Goal: Learn about a topic: Learn about a topic

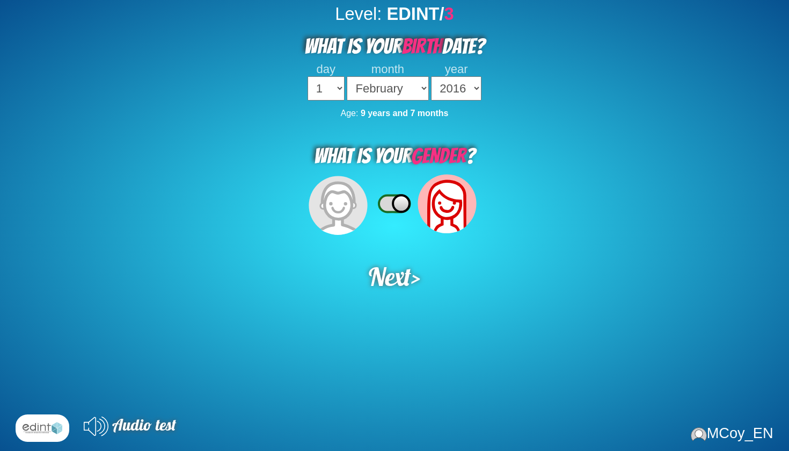
select select "02"
select select "2016"
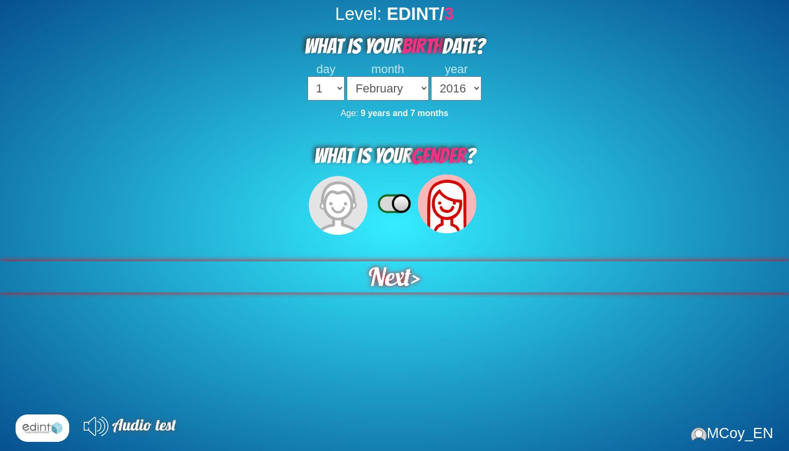
click at [410, 277] on div "Next >" at bounding box center [394, 276] width 791 height 31
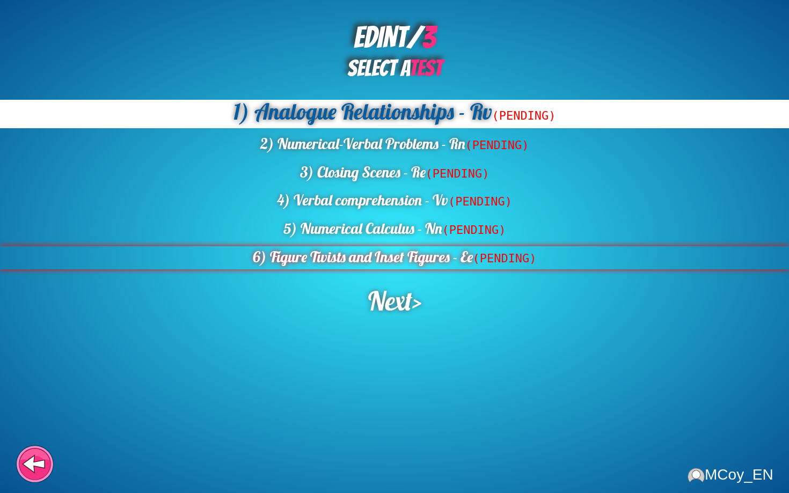
click at [417, 260] on div "6) Figure Twists and Inset Figures - Ee (PENDING)" at bounding box center [394, 257] width 789 height 23
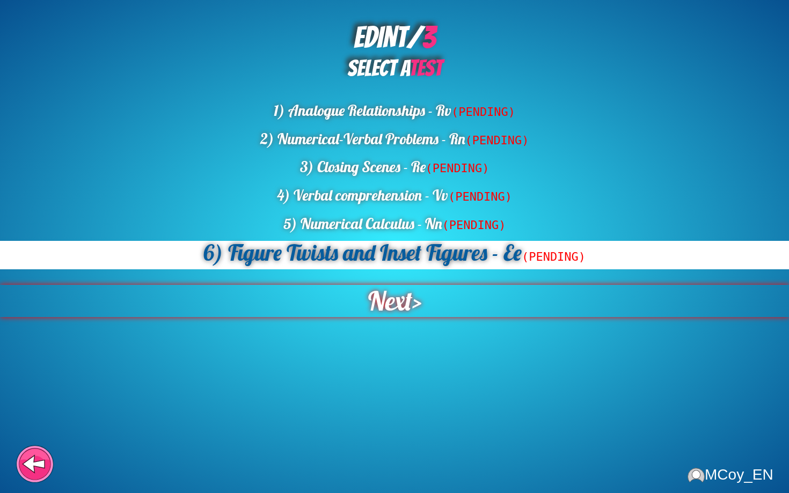
click at [409, 291] on span "Next" at bounding box center [390, 301] width 45 height 32
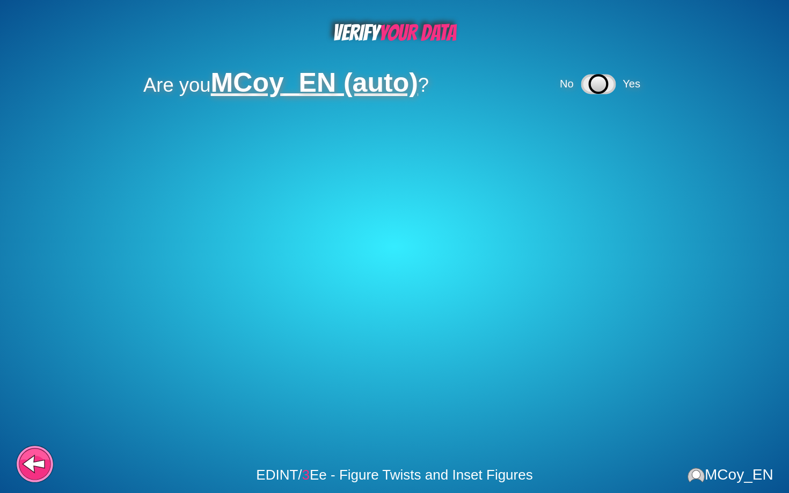
click at [602, 89] on icon at bounding box center [599, 84] width 18 height 18
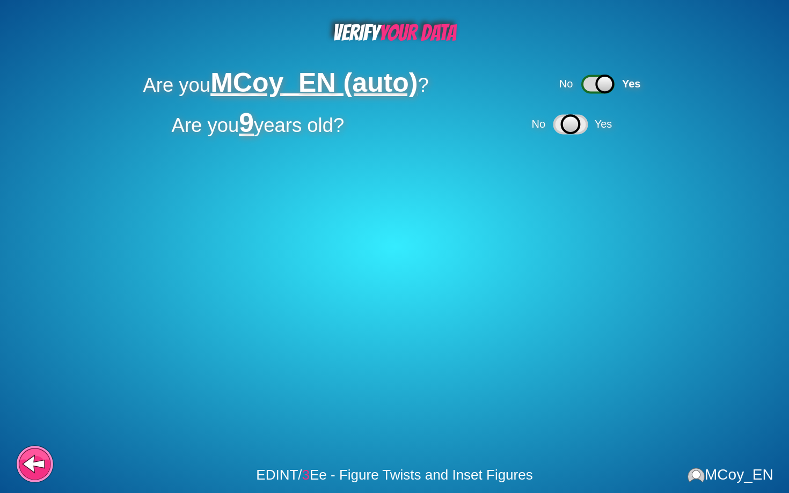
click at [577, 126] on icon at bounding box center [571, 124] width 18 height 18
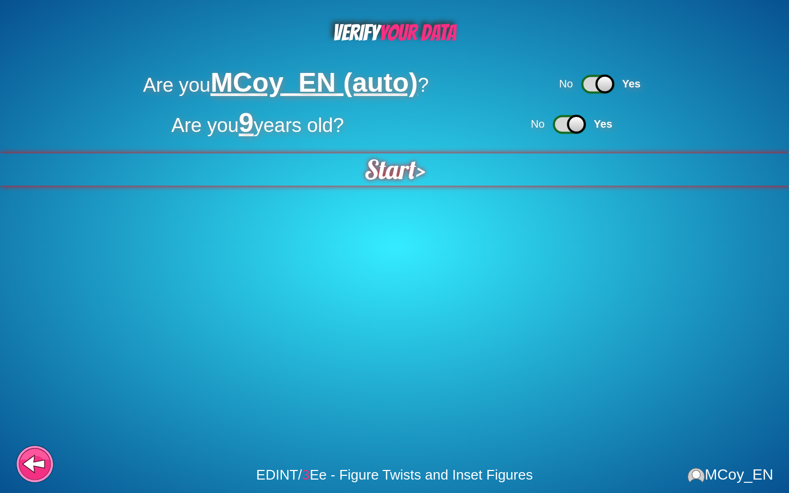
click at [445, 175] on div "Start >" at bounding box center [394, 170] width 790 height 32
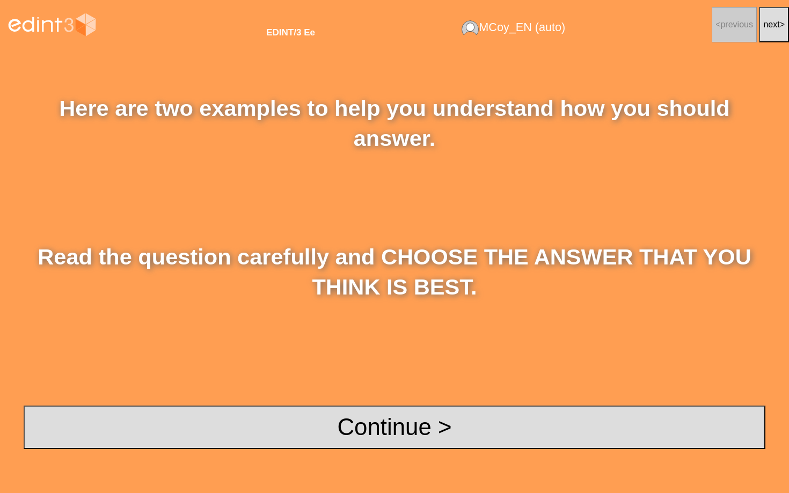
click at [388, 403] on div "Here are two examples to help you understand how you should answer. Read the qu…" at bounding box center [394, 271] width 789 height 444
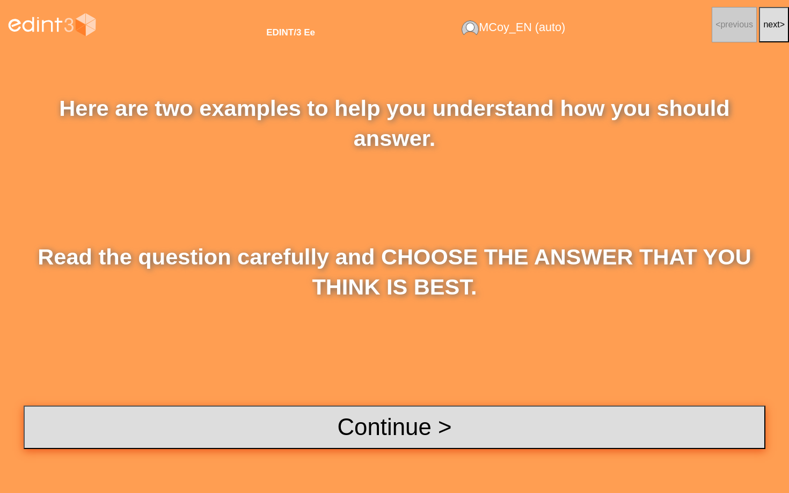
click at [390, 415] on button "Continue >" at bounding box center [395, 427] width 742 height 43
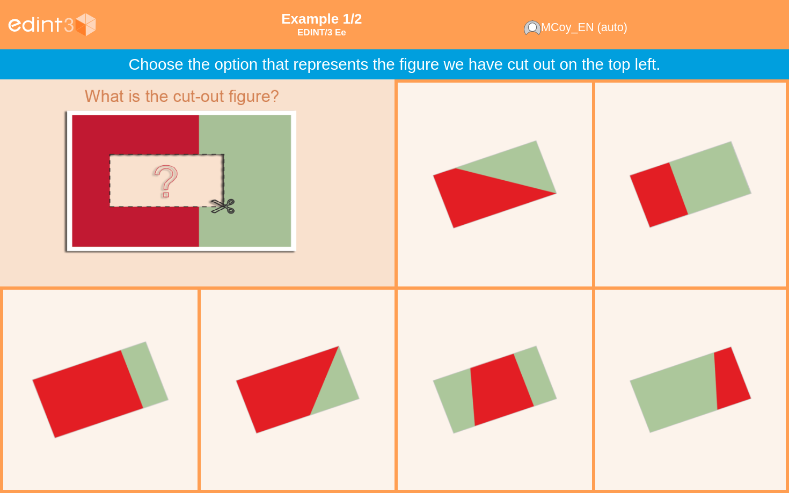
click at [155, 372] on div at bounding box center [101, 390] width 214 height 214
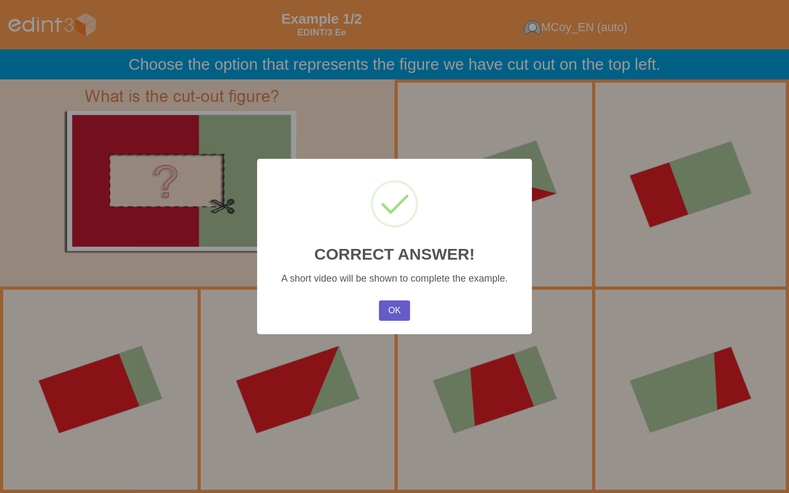
click at [380, 313] on button "OK" at bounding box center [394, 311] width 31 height 20
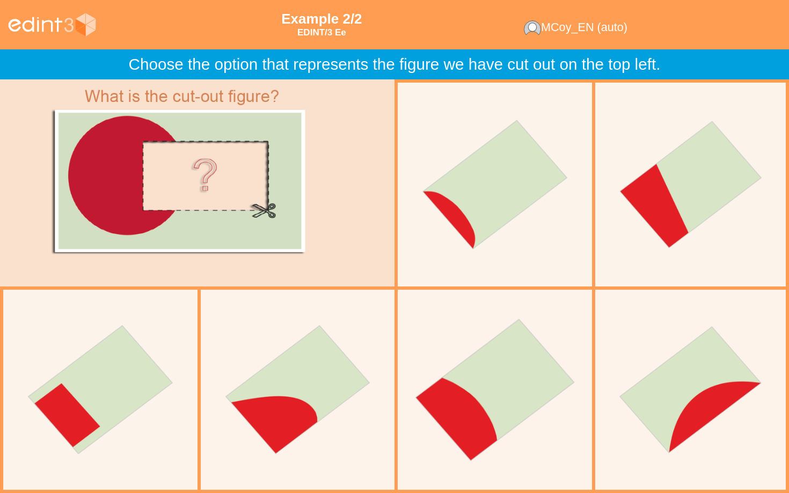
click at [541, 373] on div at bounding box center [495, 390] width 214 height 214
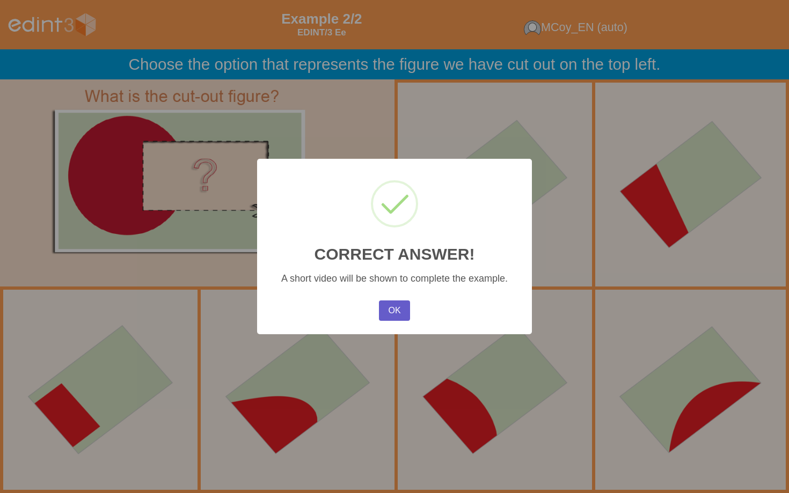
click at [389, 311] on button "OK" at bounding box center [394, 311] width 31 height 20
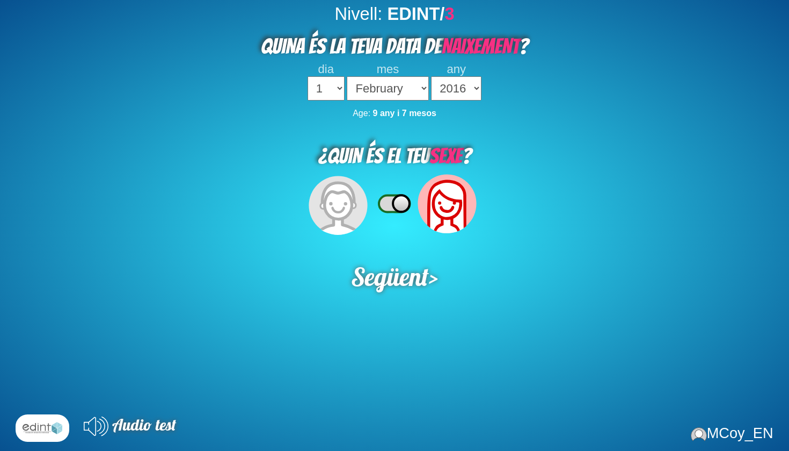
select select "02"
select select "2016"
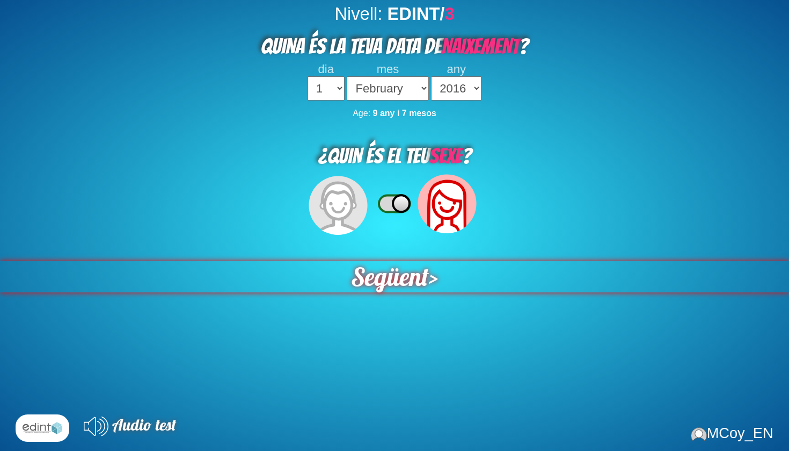
click at [418, 280] on span "Següent" at bounding box center [390, 276] width 78 height 31
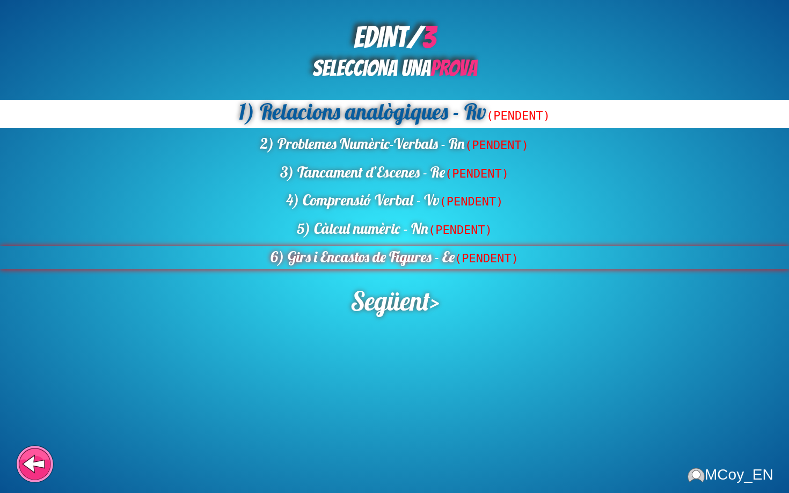
click at [401, 247] on div "6) Girs i Encastos de Figures - Ee (PENDENT)" at bounding box center [394, 257] width 789 height 23
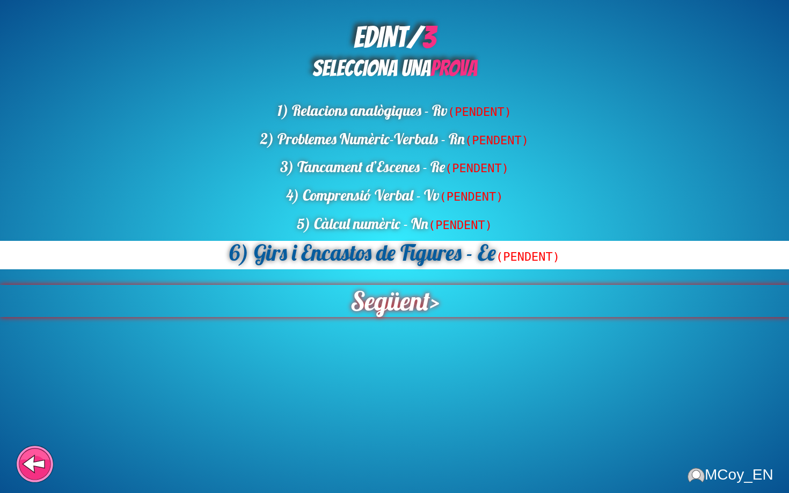
click at [402, 299] on span "Següent" at bounding box center [389, 301] width 79 height 32
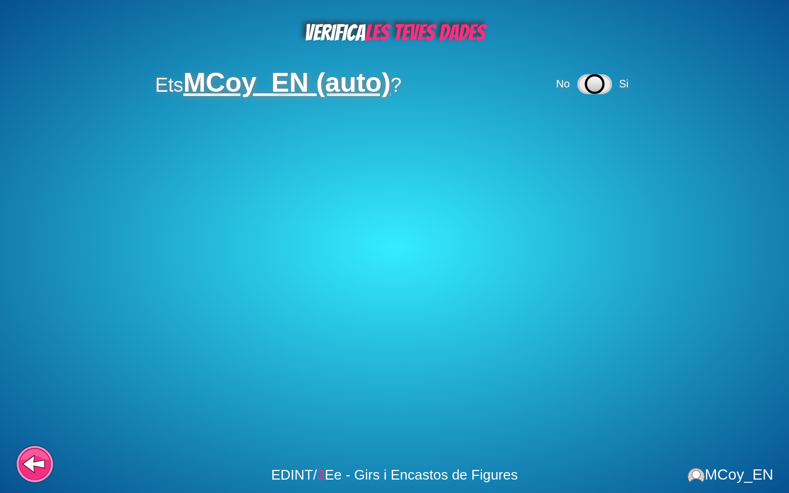
click at [595, 76] on icon at bounding box center [595, 84] width 18 height 18
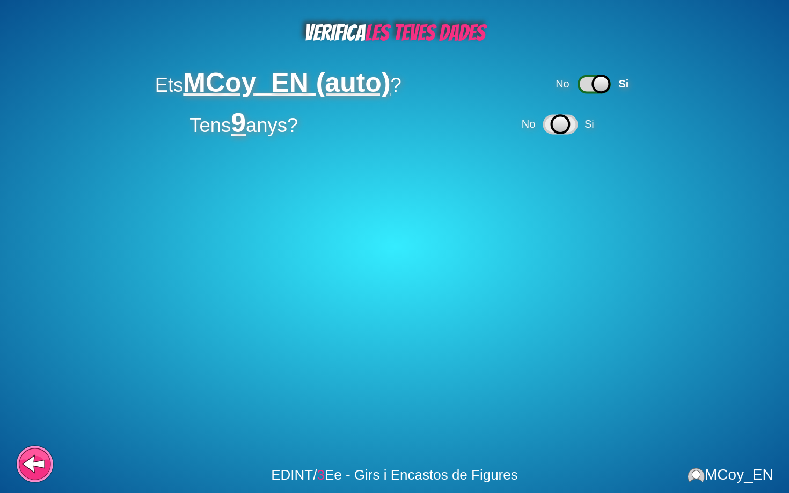
click at [568, 131] on icon at bounding box center [560, 124] width 18 height 18
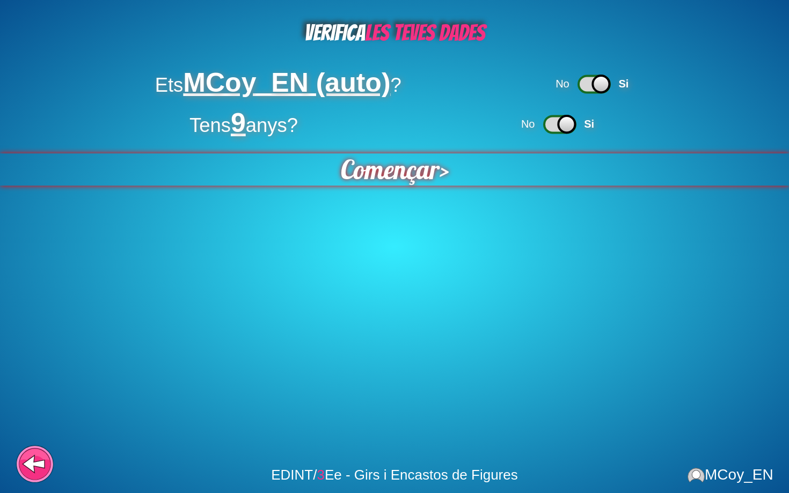
click at [488, 183] on div "Començar >" at bounding box center [394, 170] width 789 height 32
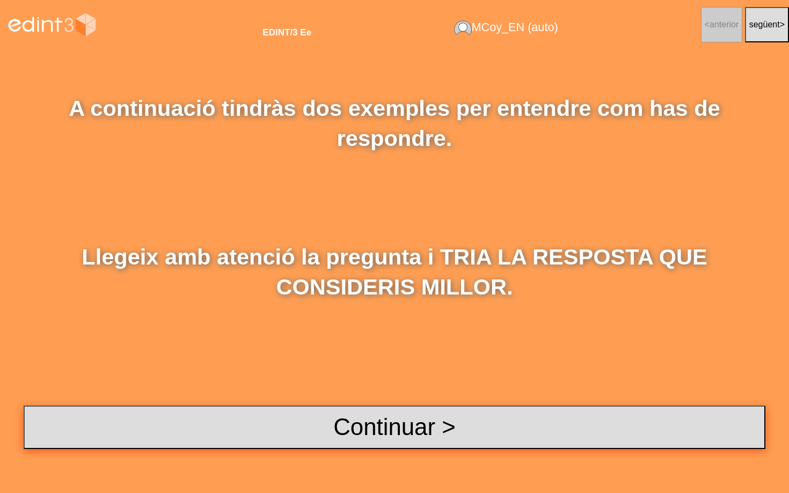
click at [437, 407] on button "Continuar >" at bounding box center [395, 427] width 742 height 43
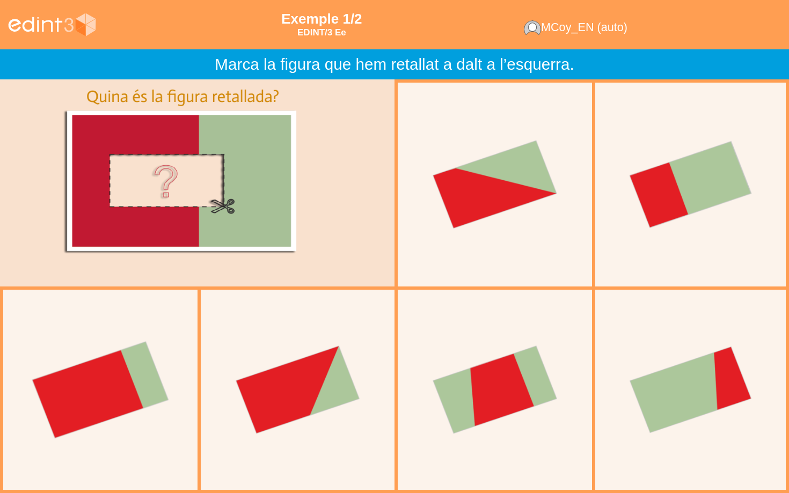
click at [111, 390] on div at bounding box center [101, 390] width 214 height 214
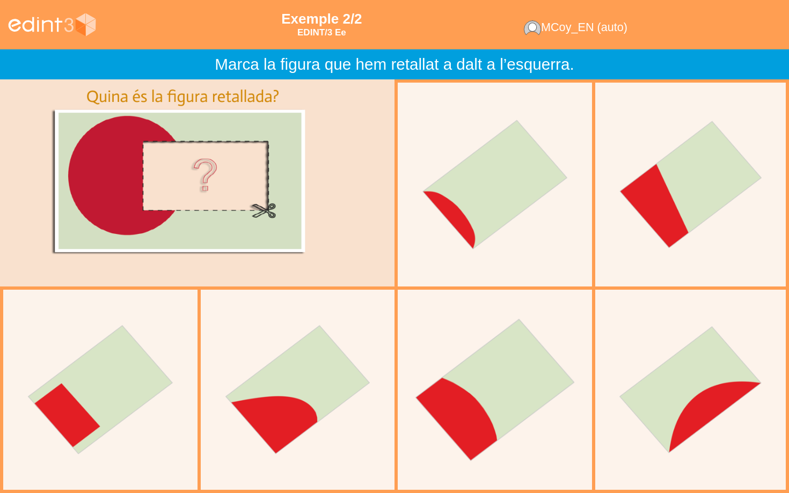
click at [502, 392] on div at bounding box center [495, 390] width 214 height 214
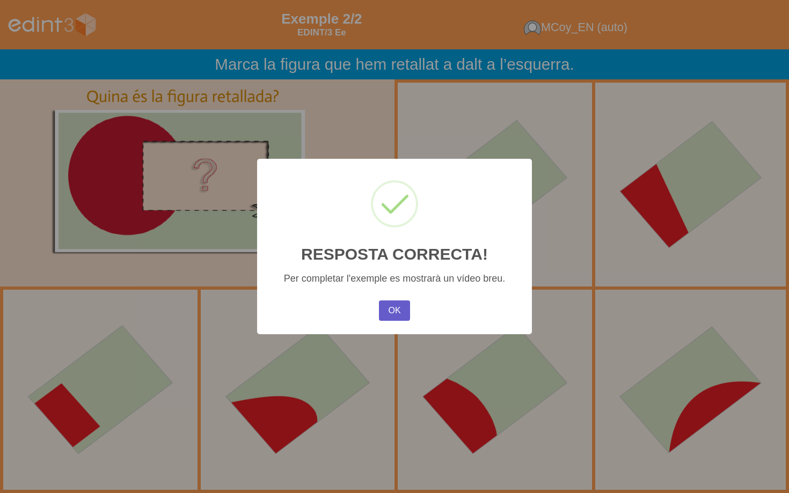
click at [408, 314] on button "OK" at bounding box center [394, 311] width 31 height 20
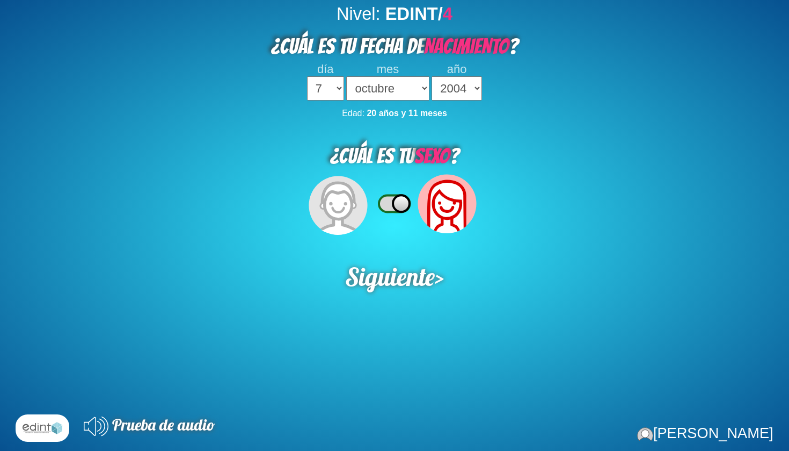
select select "7"
select select "10"
select select "2004"
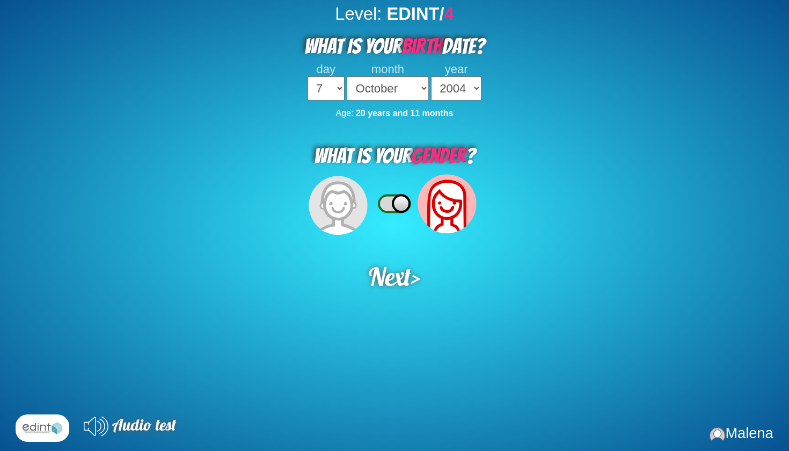
select select "7"
select select "10"
select select "2004"
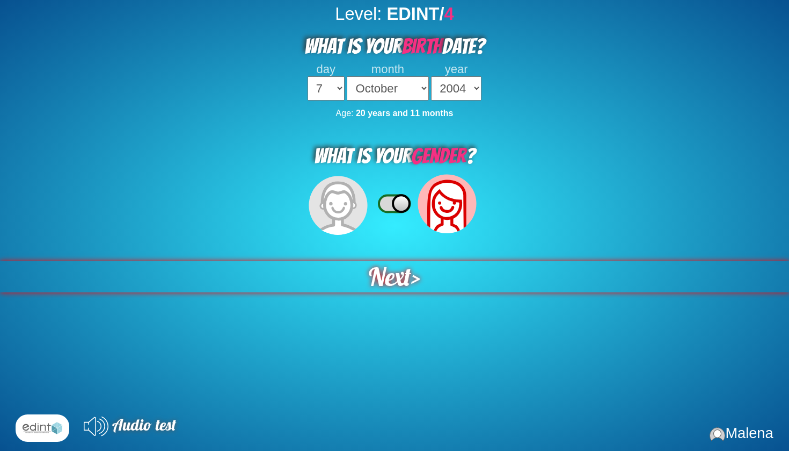
click at [416, 279] on div "Next >" at bounding box center [394, 276] width 829 height 33
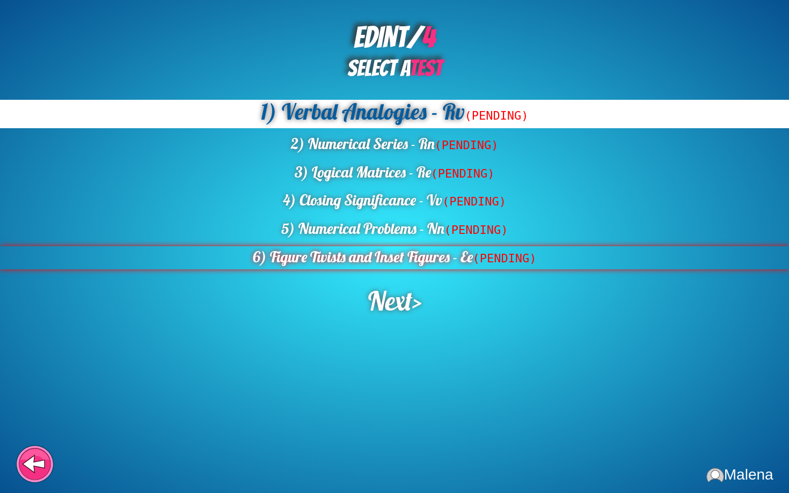
click at [419, 259] on div "6) Figure Twists and Inset Figures - Ee (PENDING)" at bounding box center [394, 257] width 789 height 23
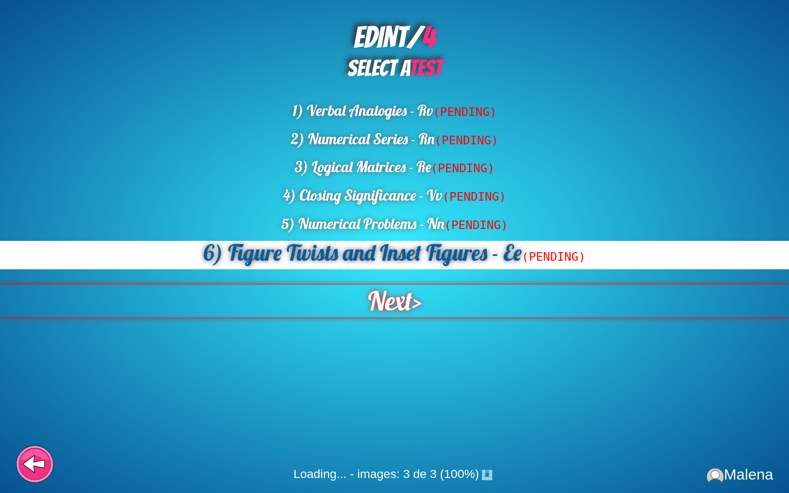
click at [430, 300] on div "Next >" at bounding box center [395, 301] width 868 height 35
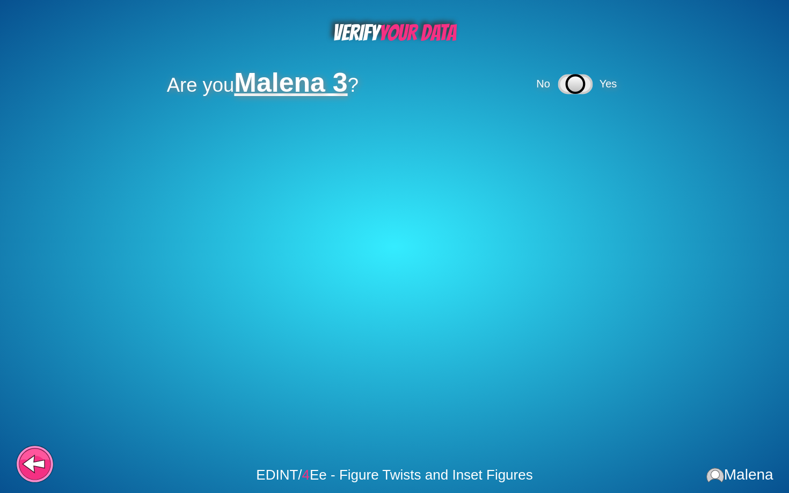
click at [562, 94] on icon at bounding box center [575, 83] width 35 height 27
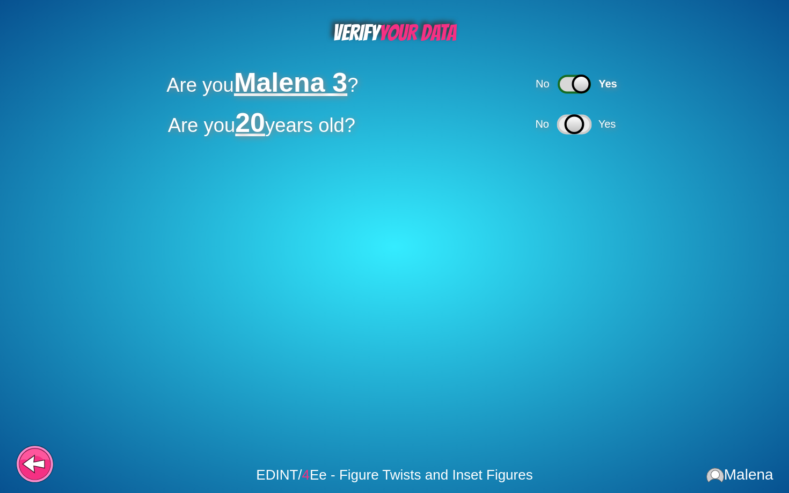
click at [576, 134] on icon at bounding box center [574, 124] width 35 height 27
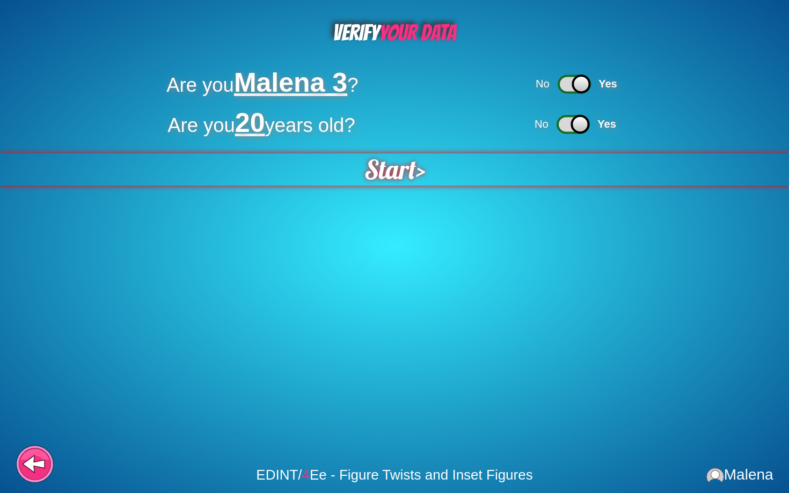
click at [424, 180] on div "Start >" at bounding box center [395, 169] width 816 height 33
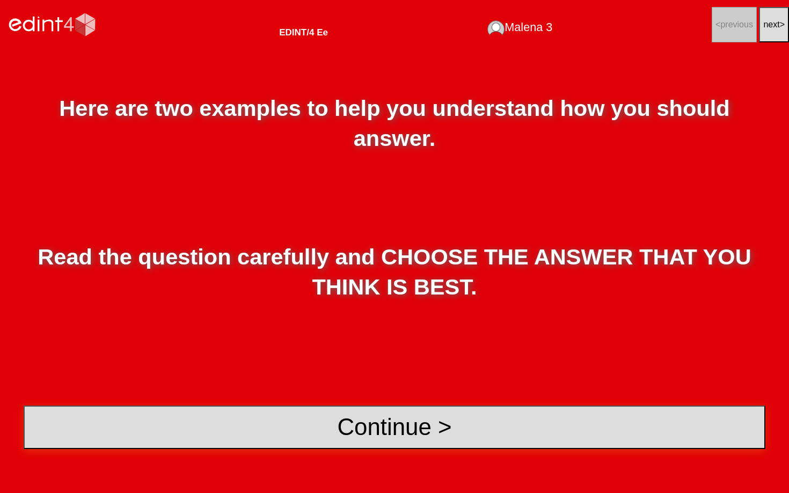
click at [392, 421] on button "Continue >" at bounding box center [395, 427] width 742 height 43
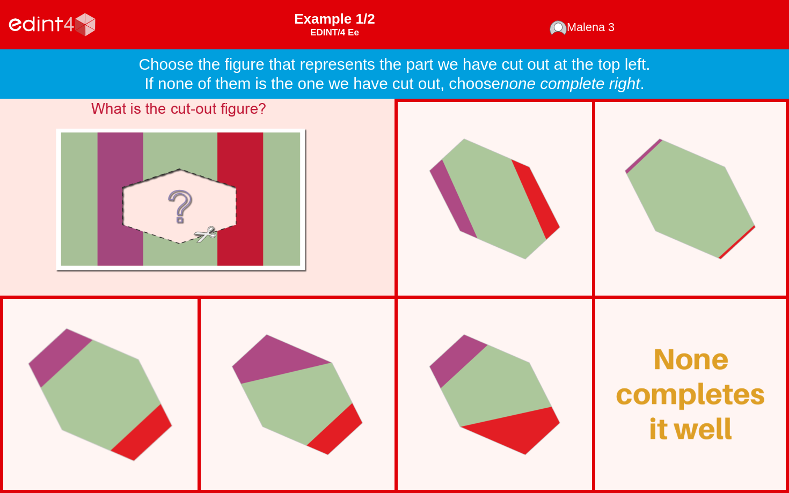
click at [138, 404] on div at bounding box center [100, 394] width 205 height 193
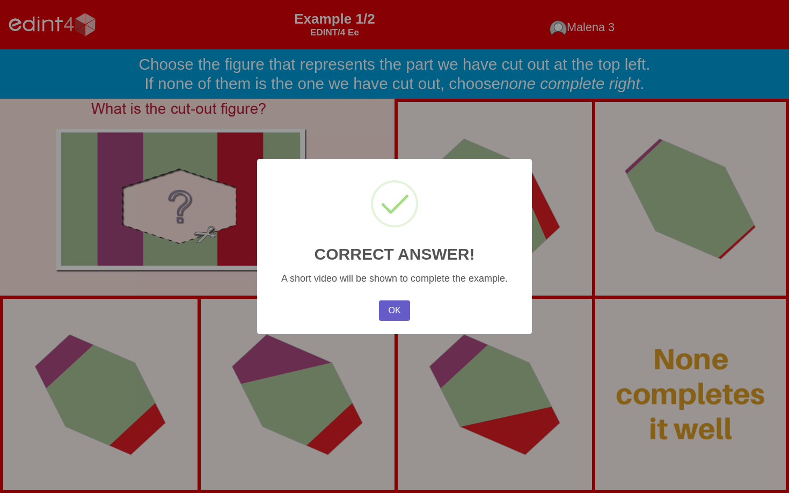
click at [394, 304] on button "OK" at bounding box center [394, 311] width 31 height 20
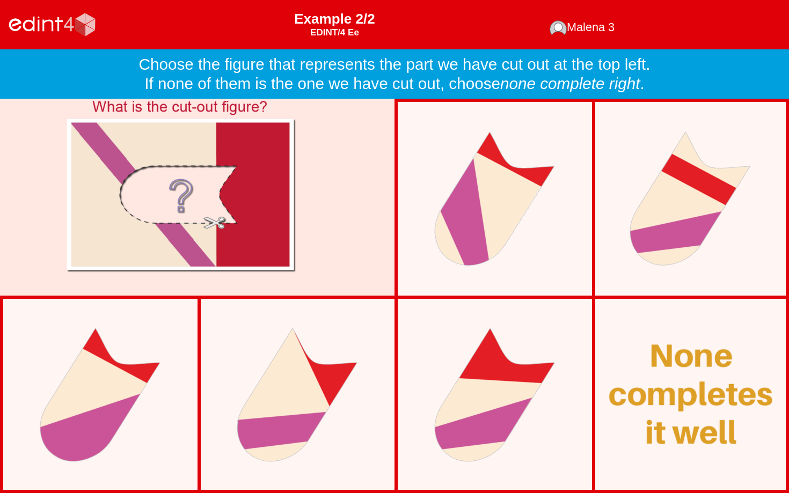
click at [626, 368] on div at bounding box center [691, 395] width 210 height 149
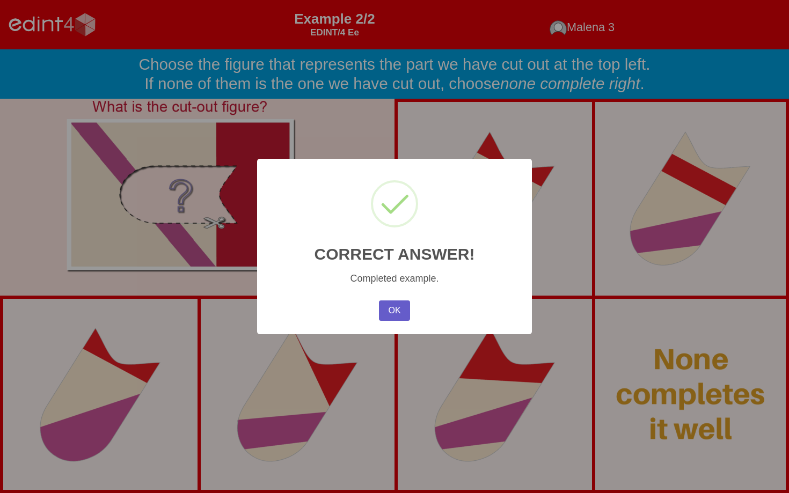
click at [392, 313] on button "OK" at bounding box center [394, 311] width 31 height 20
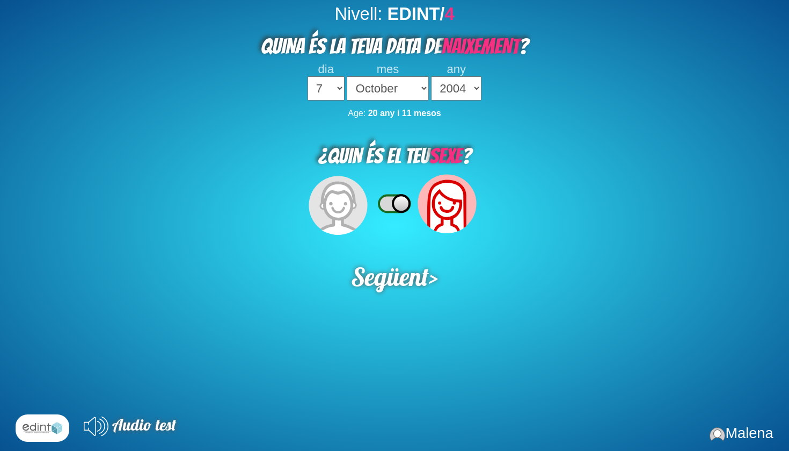
select select "7"
select select "10"
select select "2004"
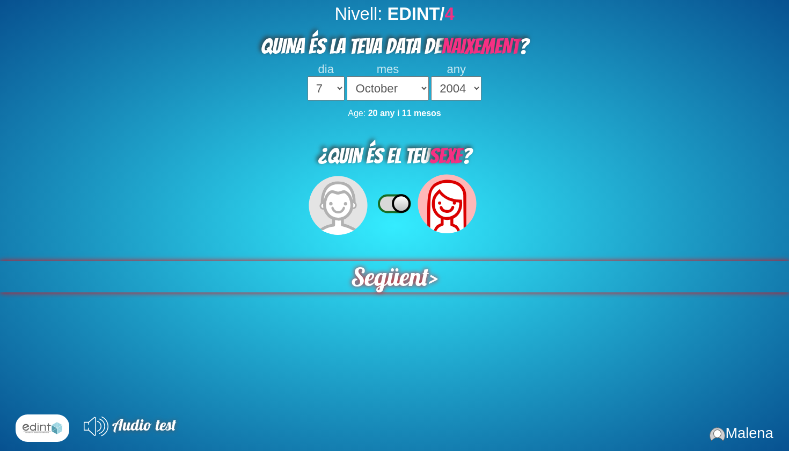
click at [420, 267] on span "Següent" at bounding box center [390, 276] width 78 height 31
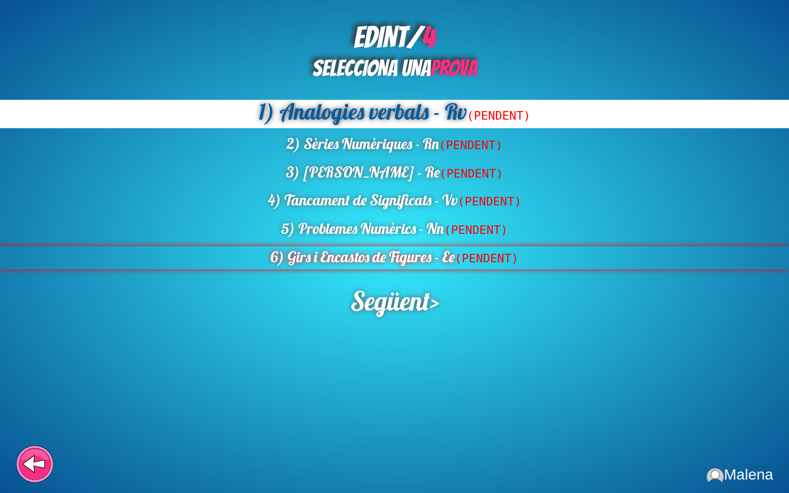
click at [424, 261] on div "6) Girs i Encastos de Figures - Ee (PENDENT)" at bounding box center [394, 257] width 789 height 23
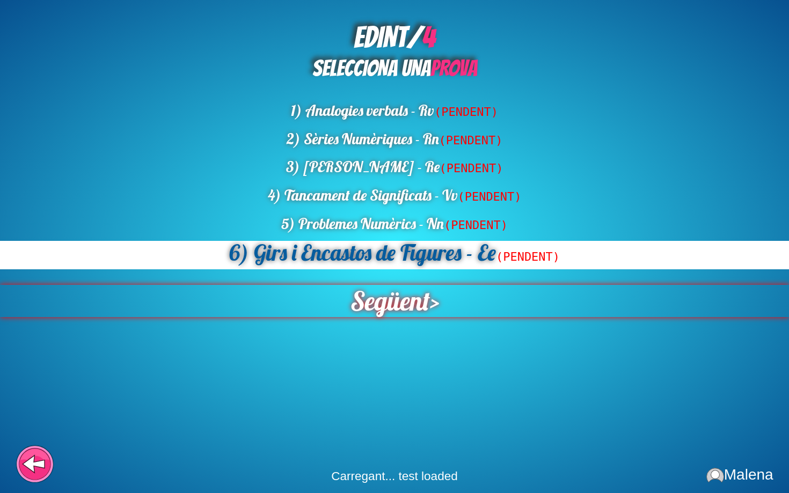
click at [430, 292] on div "Següent >" at bounding box center [394, 301] width 811 height 33
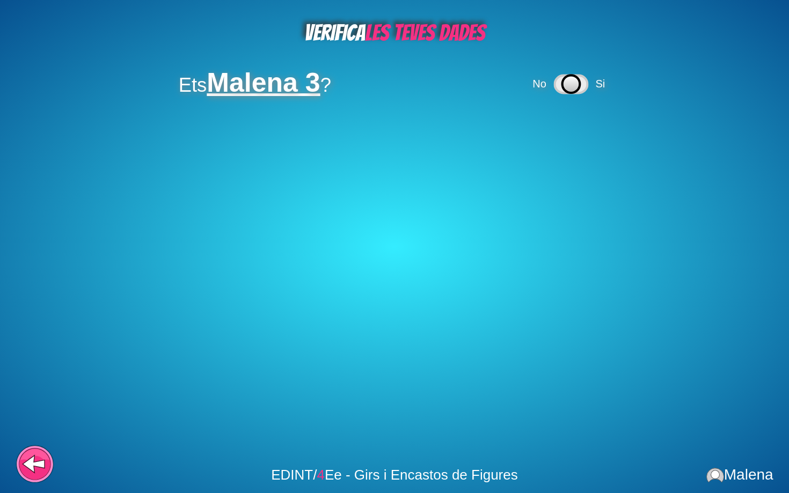
click at [571, 86] on icon at bounding box center [572, 84] width 18 height 18
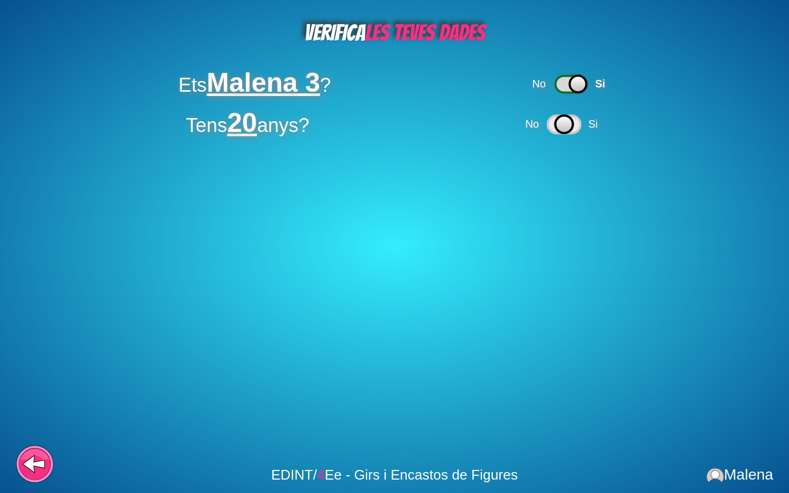
click at [570, 123] on icon at bounding box center [564, 124] width 18 height 18
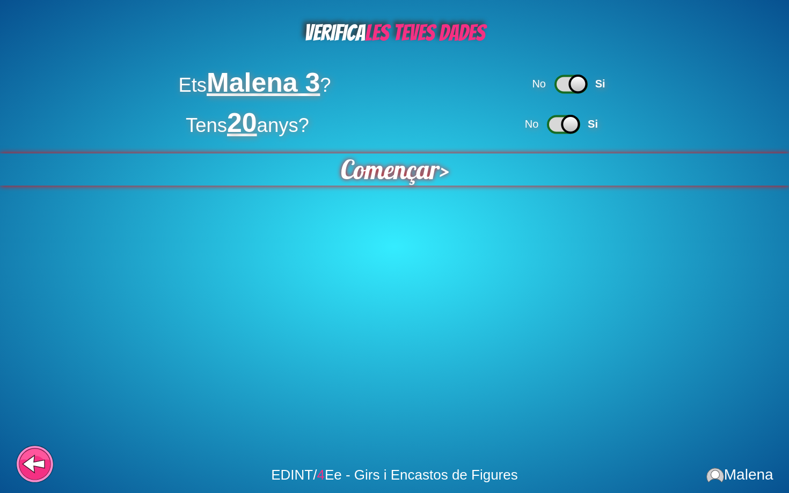
click at [429, 179] on span "Començar" at bounding box center [390, 169] width 100 height 33
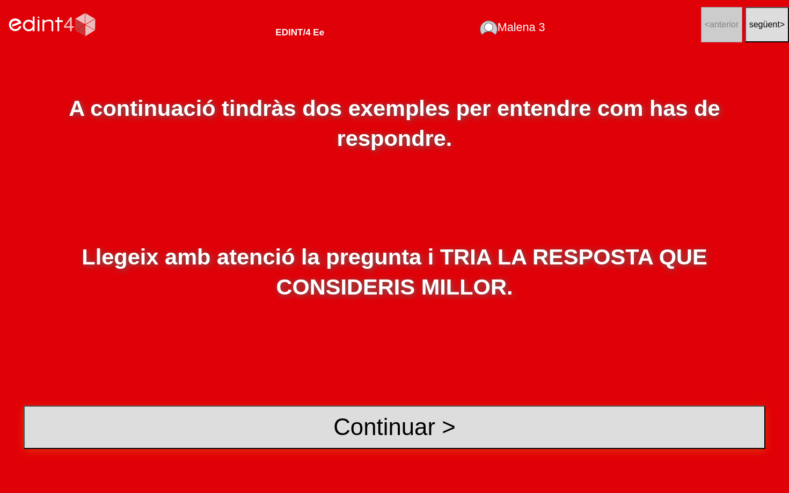
click at [422, 428] on button "Continuar >" at bounding box center [395, 427] width 742 height 43
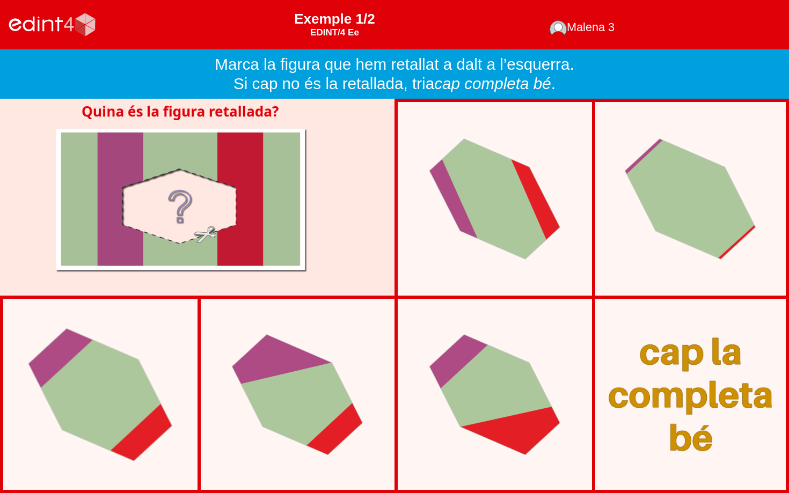
click at [149, 393] on div at bounding box center [100, 394] width 205 height 193
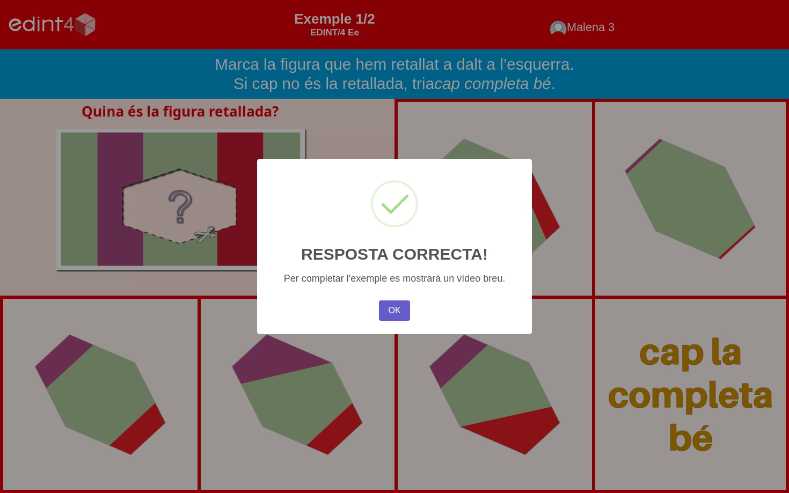
click at [388, 311] on button "OK" at bounding box center [394, 311] width 31 height 20
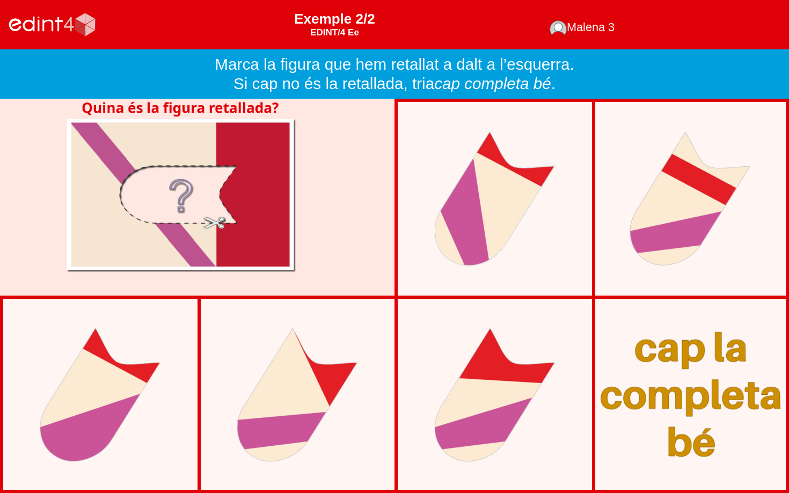
click at [619, 396] on div at bounding box center [691, 394] width 210 height 175
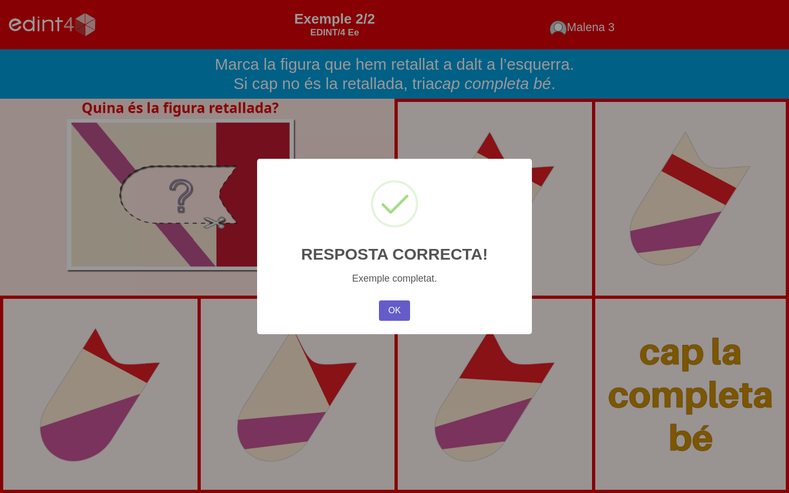
click at [387, 306] on button "OK" at bounding box center [394, 311] width 31 height 20
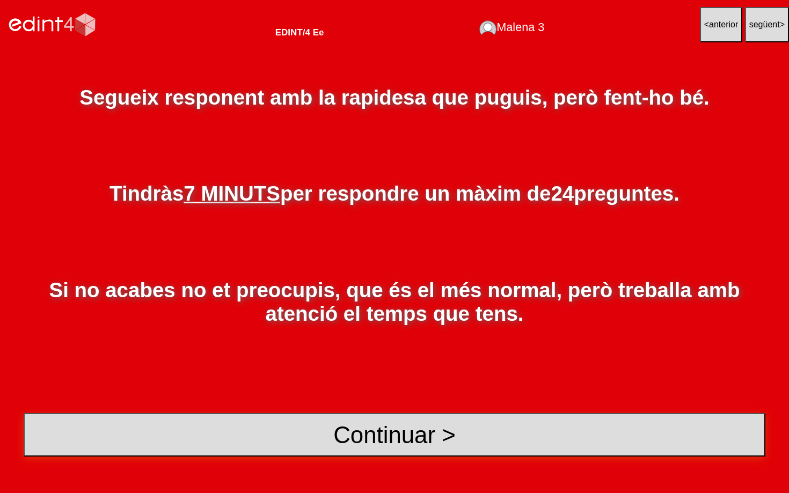
click at [430, 429] on button "Continuar >" at bounding box center [395, 434] width 742 height 43
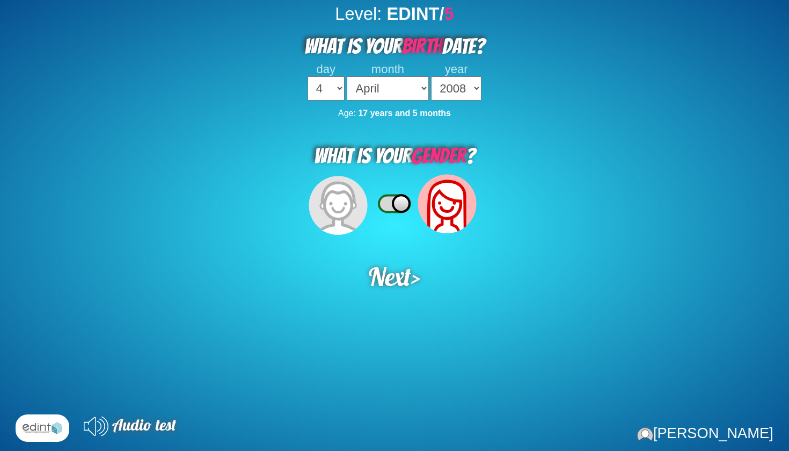
select select "4"
select select "04"
select select "2008"
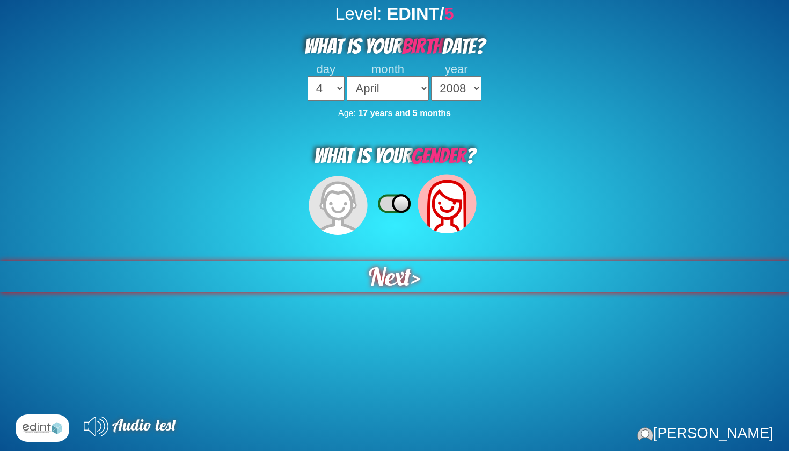
click at [406, 274] on span "Next" at bounding box center [389, 276] width 47 height 34
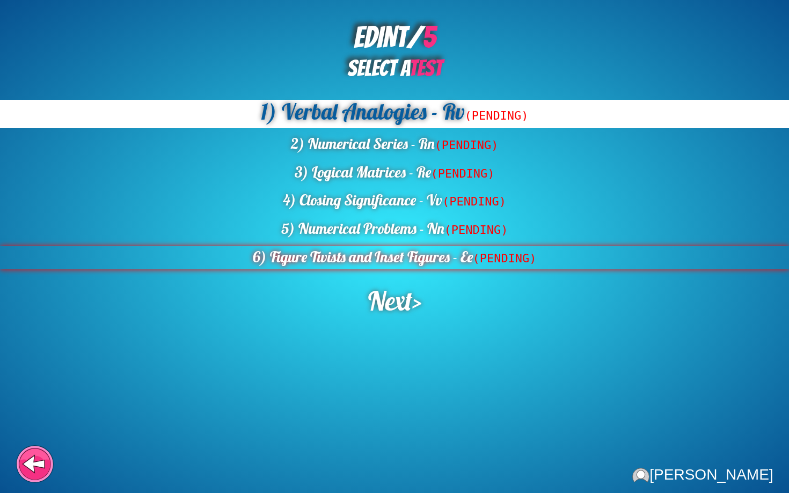
click at [474, 256] on div "6) Figure Twists and Inset Figures - Ee (PENDING)" at bounding box center [394, 257] width 789 height 23
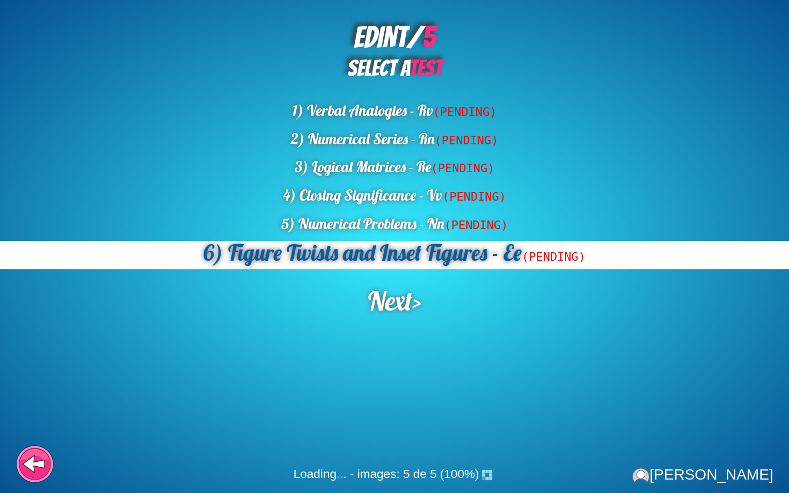
click at [409, 317] on div "EDINT/ 5 SELECT A TEST 1) Verbal Analogies - Rv (PENDING) 2) Numerical Series -…" at bounding box center [394, 246] width 789 height 493
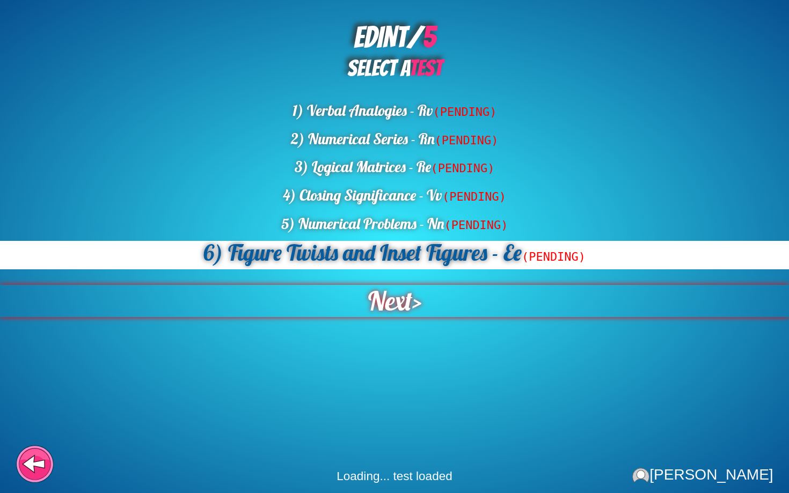
click at [408, 310] on span "Next" at bounding box center [390, 301] width 44 height 32
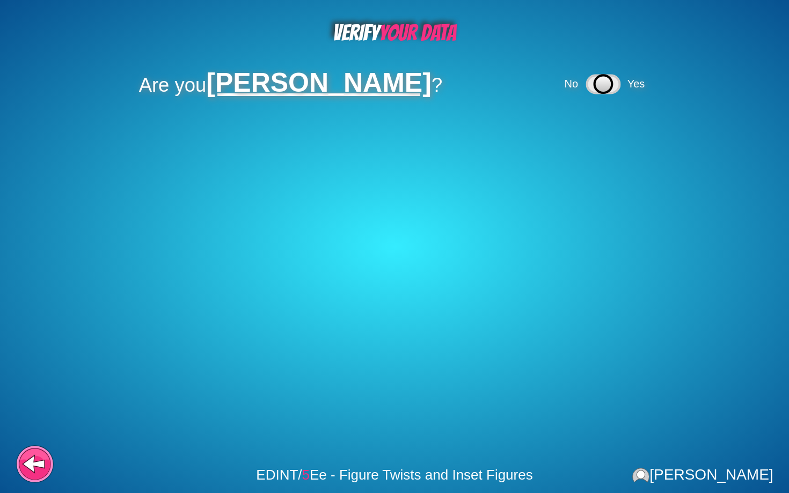
click at [594, 82] on icon at bounding box center [603, 84] width 18 height 18
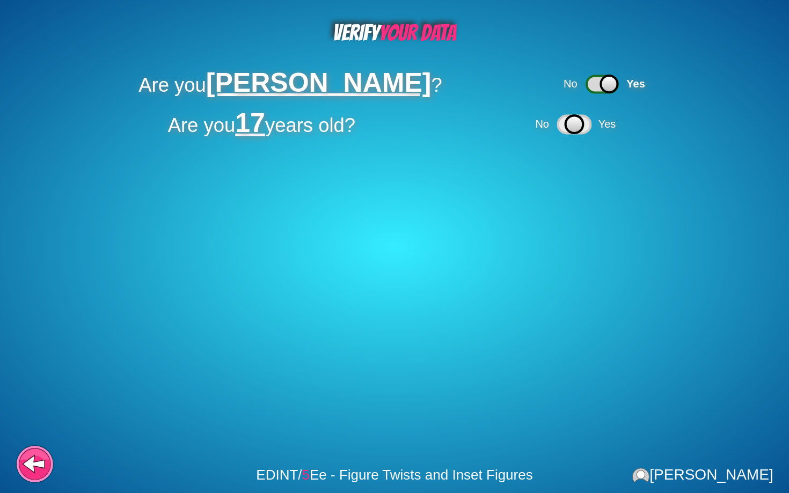
click at [579, 117] on icon at bounding box center [574, 124] width 18 height 18
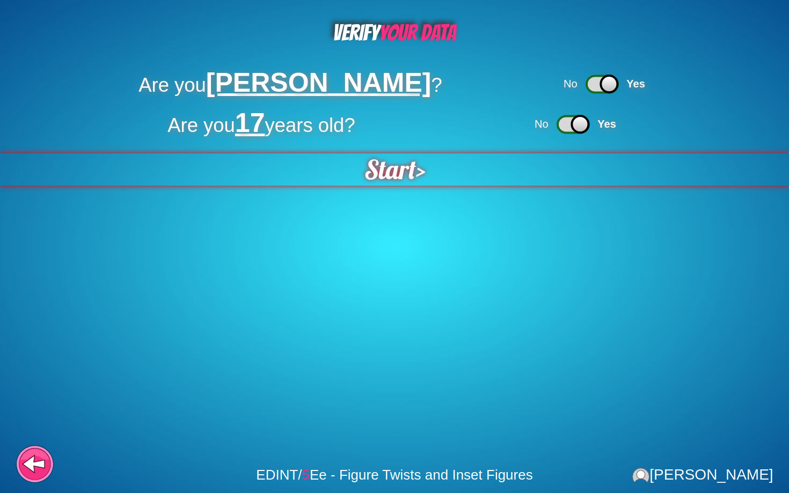
click at [398, 158] on span "Start" at bounding box center [390, 169] width 52 height 33
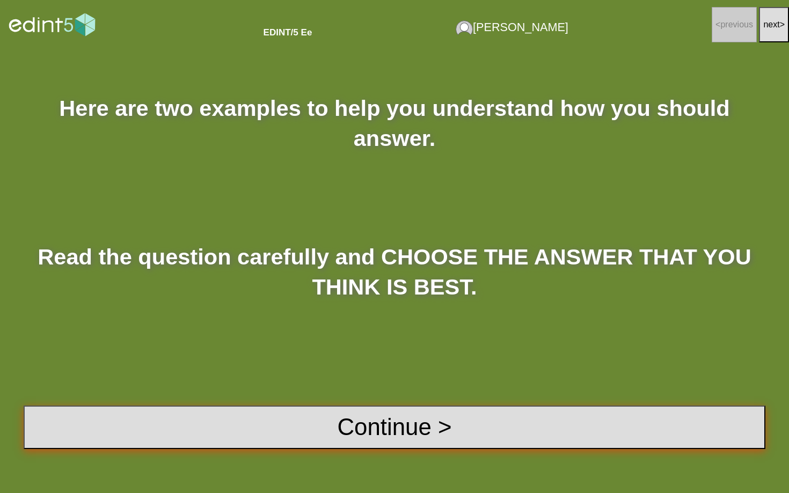
click at [359, 423] on button "Continue >" at bounding box center [395, 427] width 742 height 43
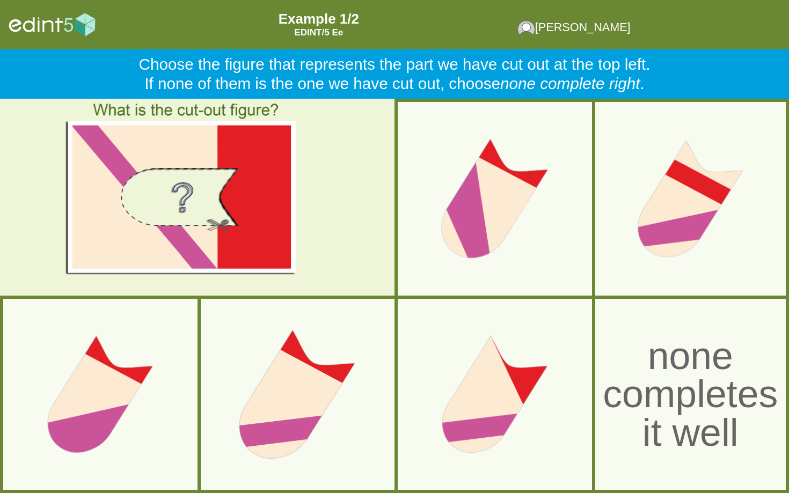
click at [311, 380] on div at bounding box center [297, 394] width 210 height 210
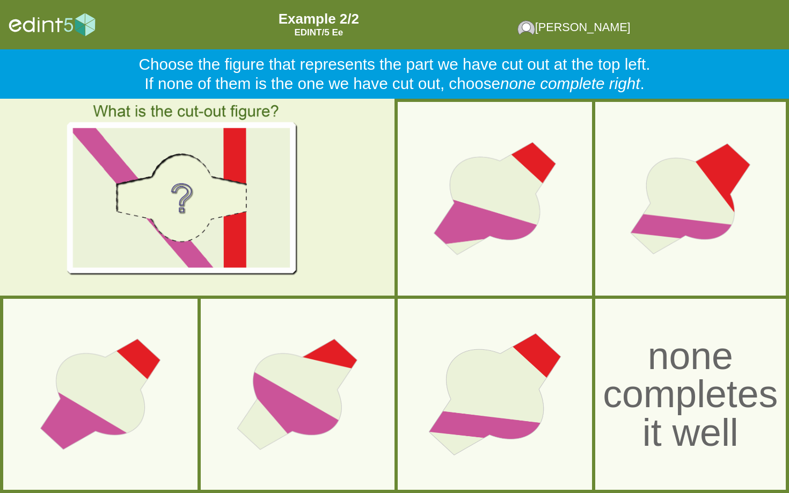
click at [528, 381] on div at bounding box center [495, 394] width 210 height 210
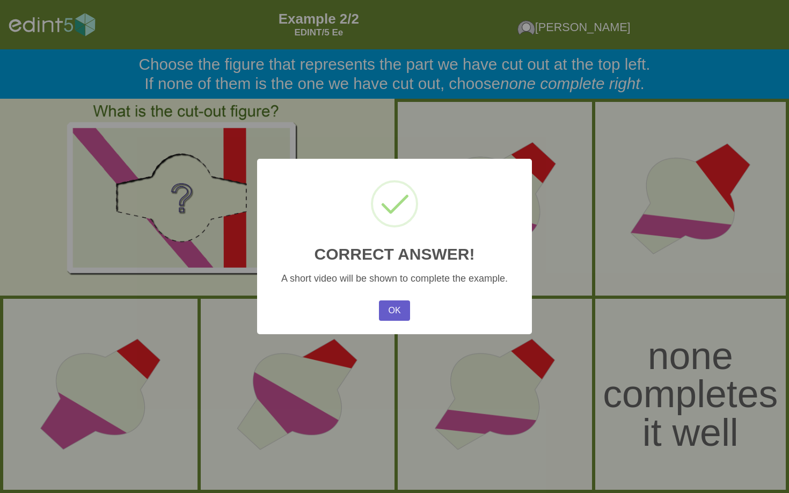
click at [390, 313] on button "OK" at bounding box center [394, 311] width 31 height 20
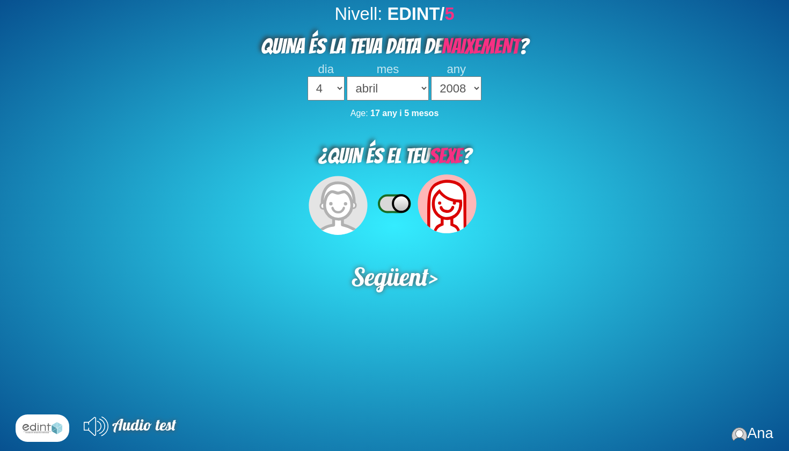
select select "4"
select select "04"
select select "2008"
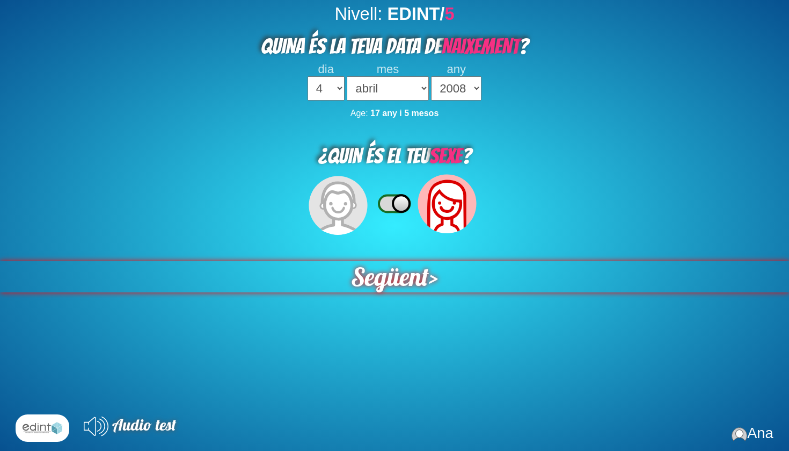
click at [420, 278] on span "Següent" at bounding box center [390, 276] width 81 height 32
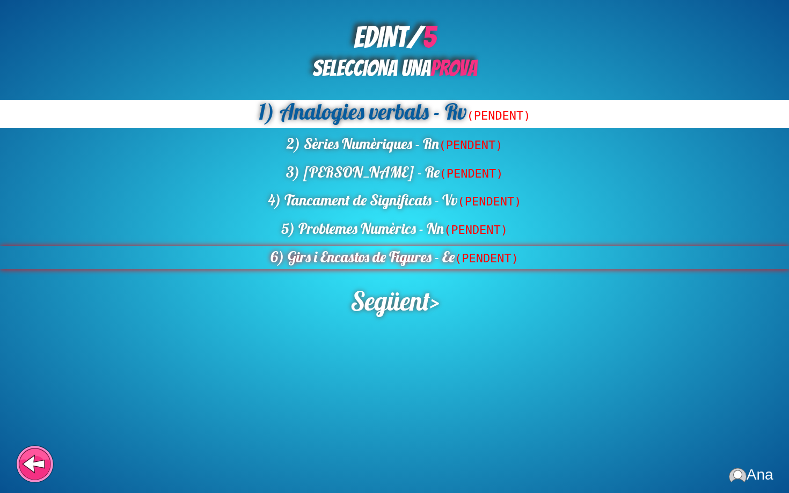
click at [414, 246] on div "6) Girs i Encastos de Figures - Ee (PENDENT)" at bounding box center [394, 257] width 789 height 23
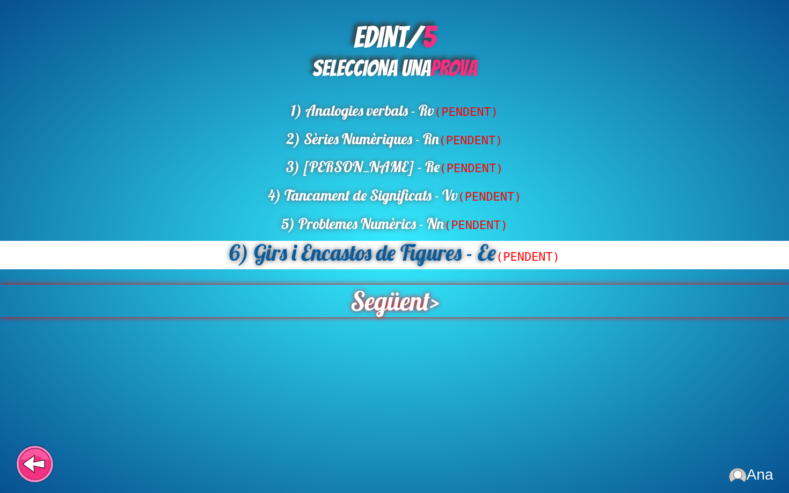
click at [383, 310] on span "Següent" at bounding box center [390, 301] width 81 height 33
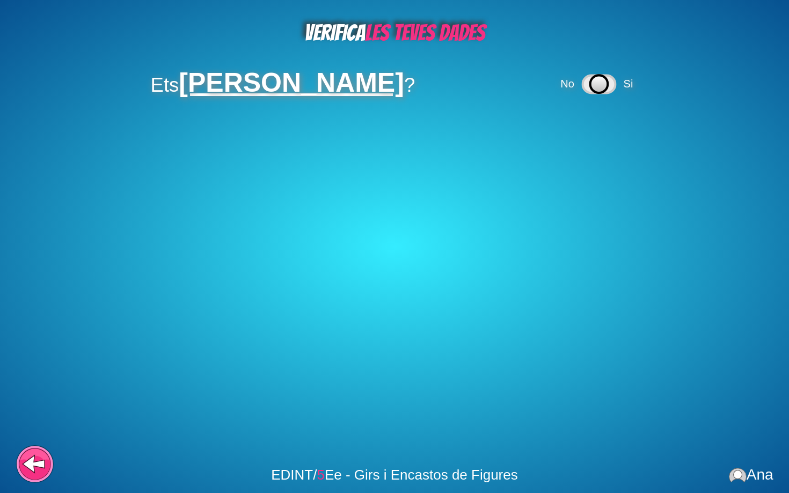
click at [591, 84] on icon at bounding box center [600, 84] width 18 height 18
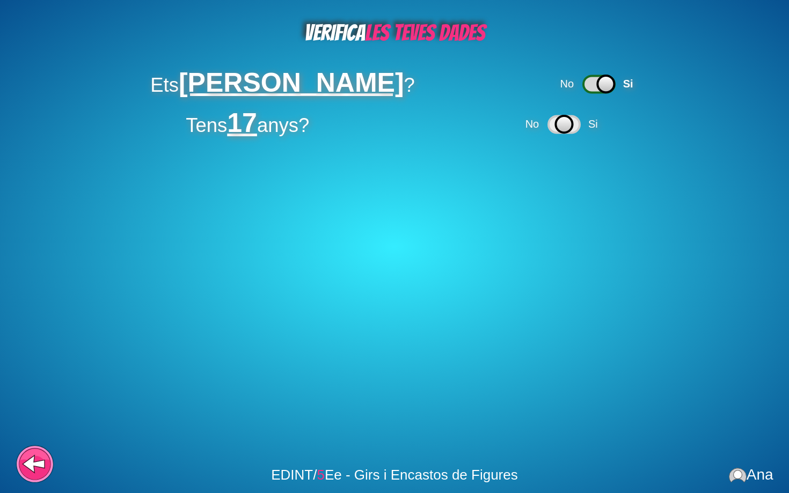
click at [586, 126] on div "No Si" at bounding box center [564, 125] width 80 height 26
click at [577, 127] on icon at bounding box center [564, 125] width 33 height 18
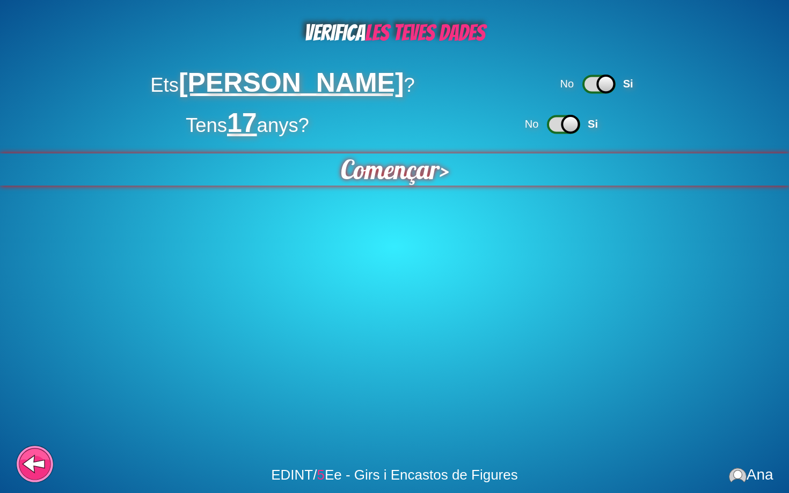
click at [416, 166] on span "Començar" at bounding box center [389, 170] width 99 height 32
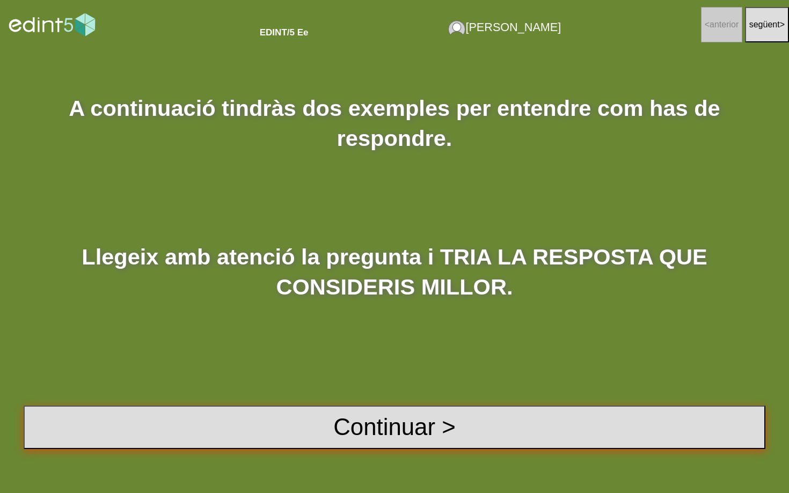
click at [346, 424] on button "Continuar >" at bounding box center [395, 427] width 742 height 43
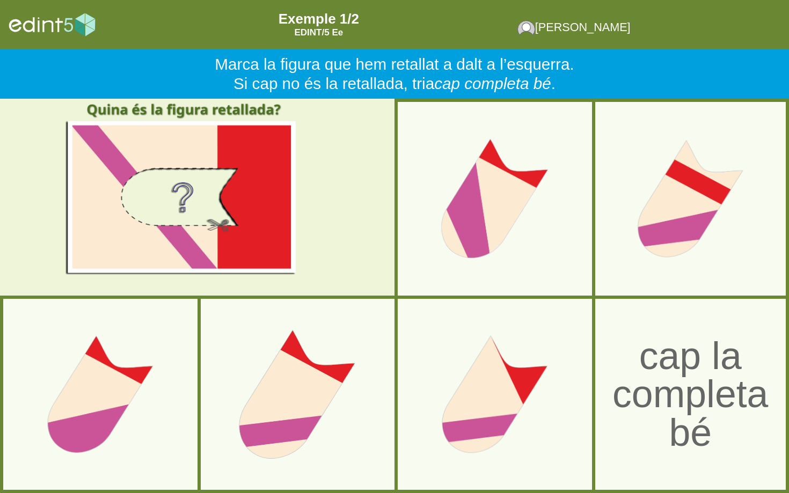
click at [327, 406] on div at bounding box center [297, 394] width 210 height 210
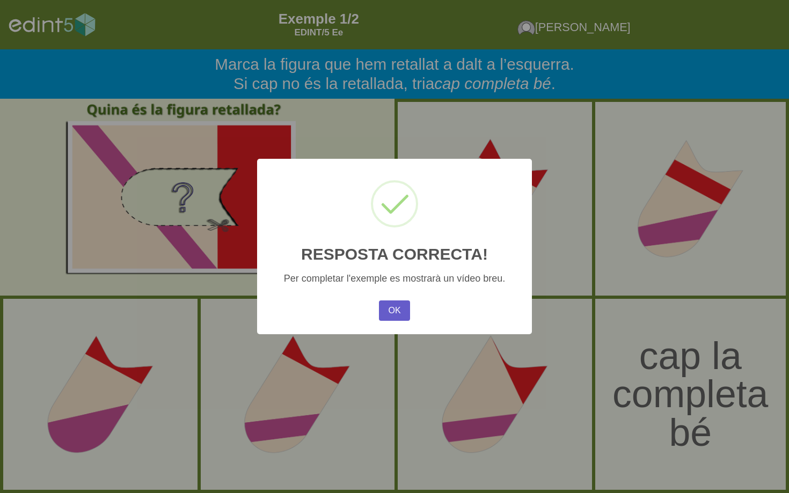
click at [382, 308] on button "OK" at bounding box center [394, 311] width 31 height 20
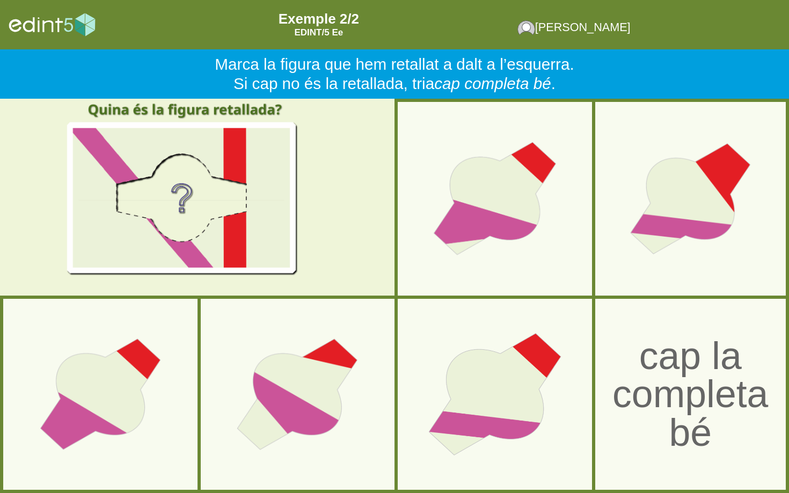
click at [486, 398] on div at bounding box center [495, 394] width 210 height 210
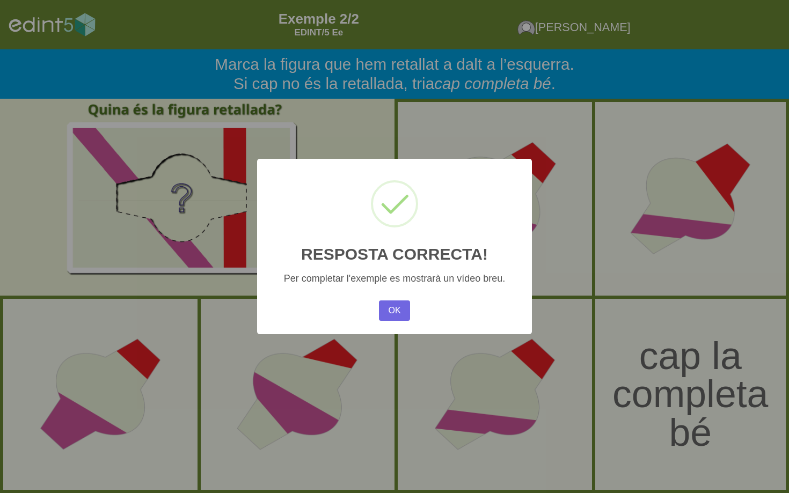
click at [397, 300] on div "OK No Cancel" at bounding box center [394, 311] width 37 height 26
click at [395, 311] on button "OK" at bounding box center [394, 311] width 31 height 20
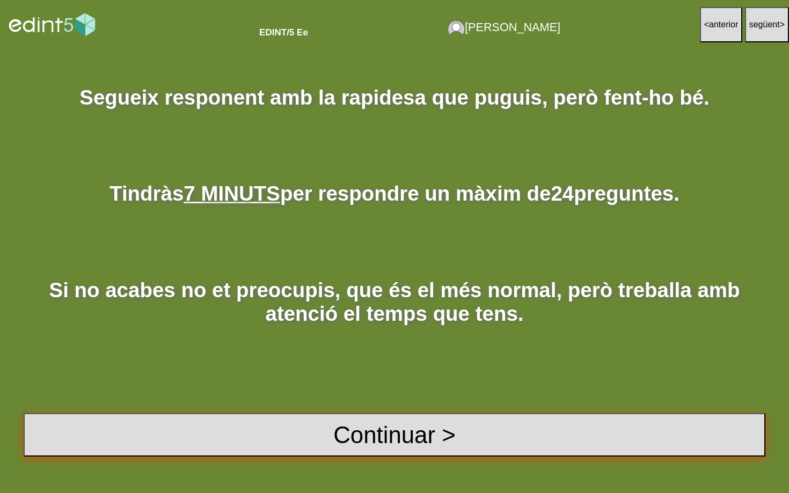
click at [418, 428] on button "Continuar >" at bounding box center [395, 434] width 742 height 43
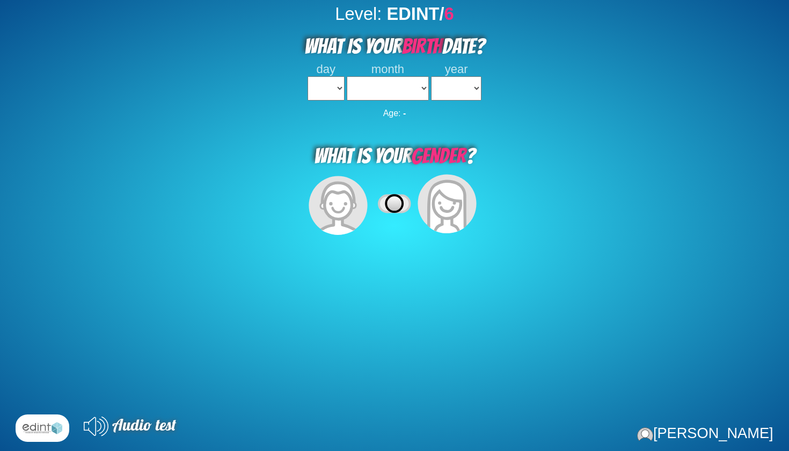
select select
click at [336, 75] on span "day" at bounding box center [325, 68] width 19 height 13
select select "5"
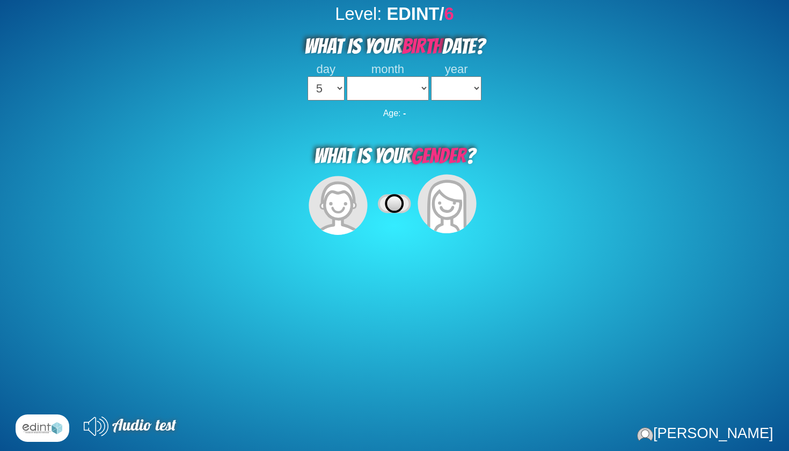
select select
select select "10"
select select
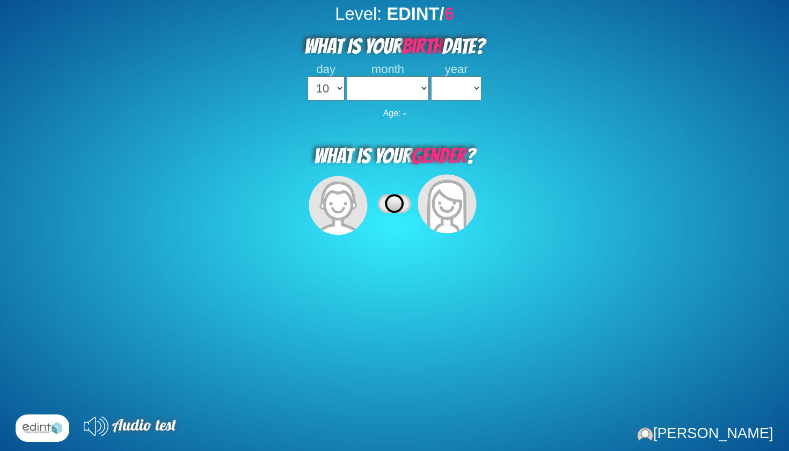
select select "02"
select select "1998"
click at [396, 194] on icon at bounding box center [395, 203] width 18 height 18
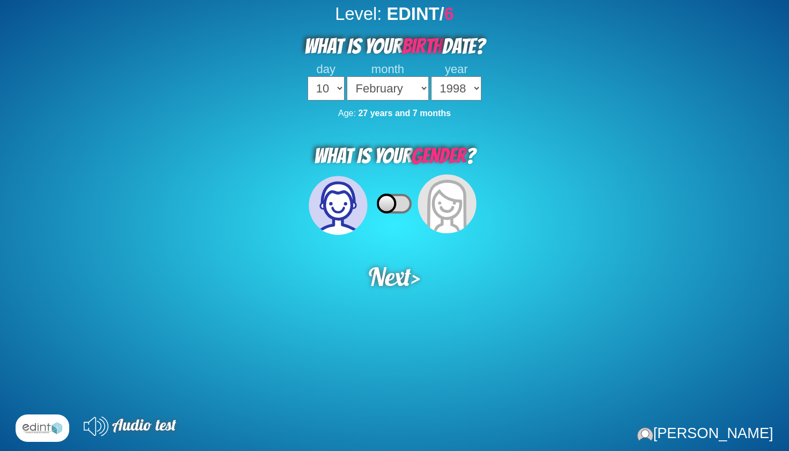
click at [393, 194] on icon at bounding box center [387, 203] width 18 height 18
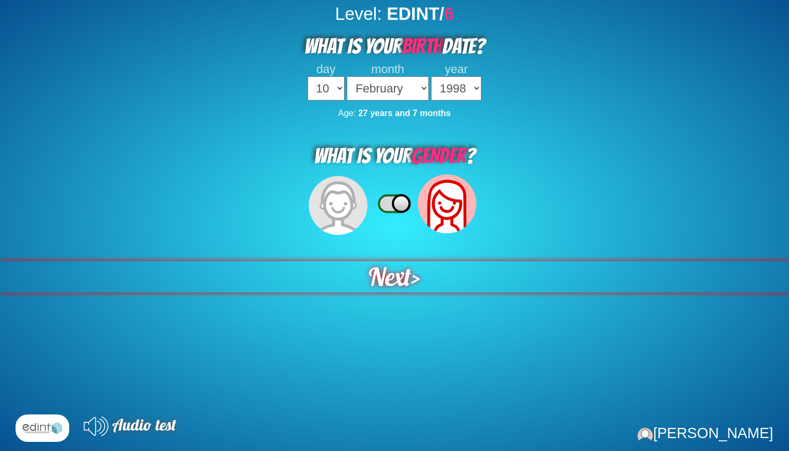
click at [397, 274] on span "Next" at bounding box center [390, 277] width 46 height 34
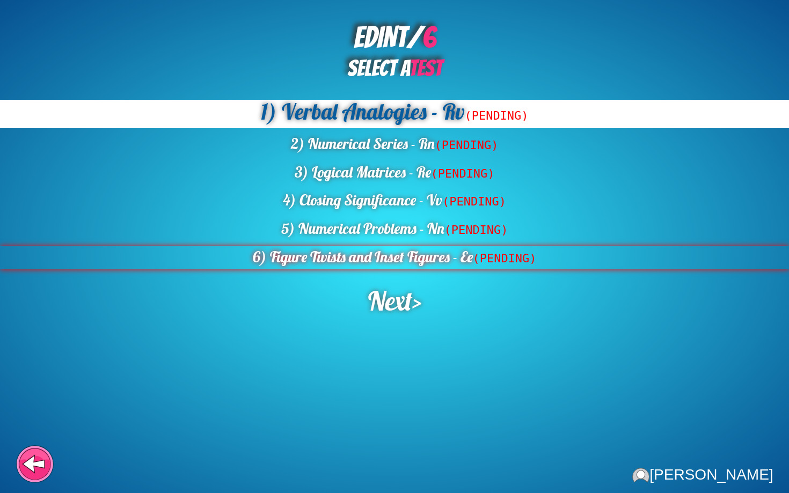
click at [435, 263] on div "6) Figure Twists and Inset Figures - Ee (PENDING)" at bounding box center [394, 257] width 789 height 23
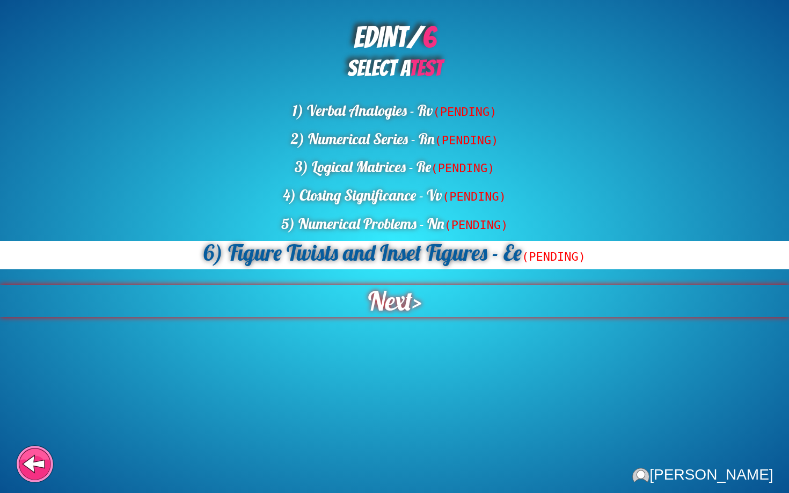
click at [525, 306] on div "Next >" at bounding box center [394, 301] width 867 height 35
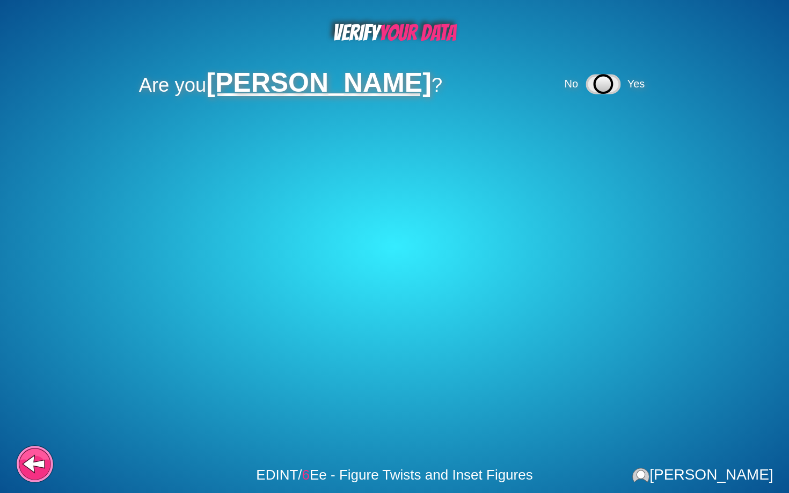
click at [612, 80] on icon at bounding box center [603, 84] width 18 height 18
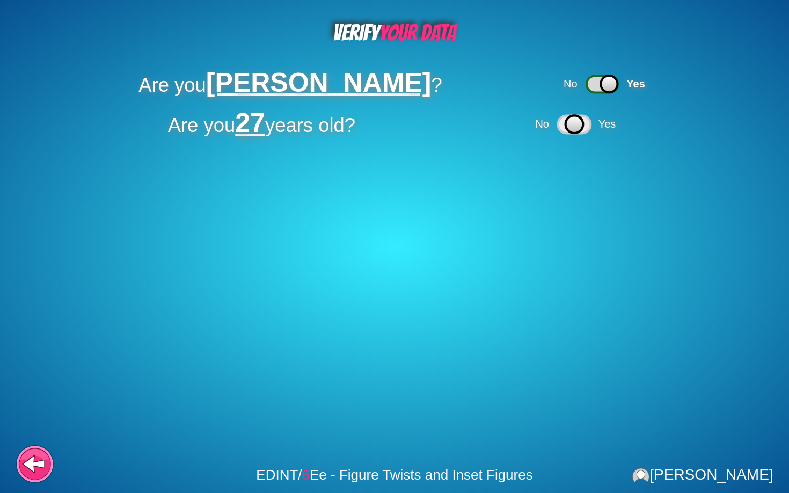
click at [583, 130] on icon at bounding box center [574, 124] width 18 height 18
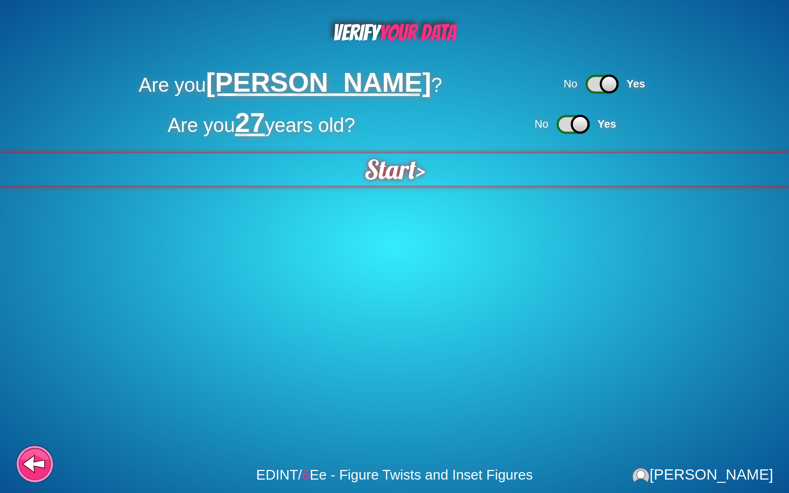
click at [426, 168] on div "Start >" at bounding box center [394, 169] width 833 height 34
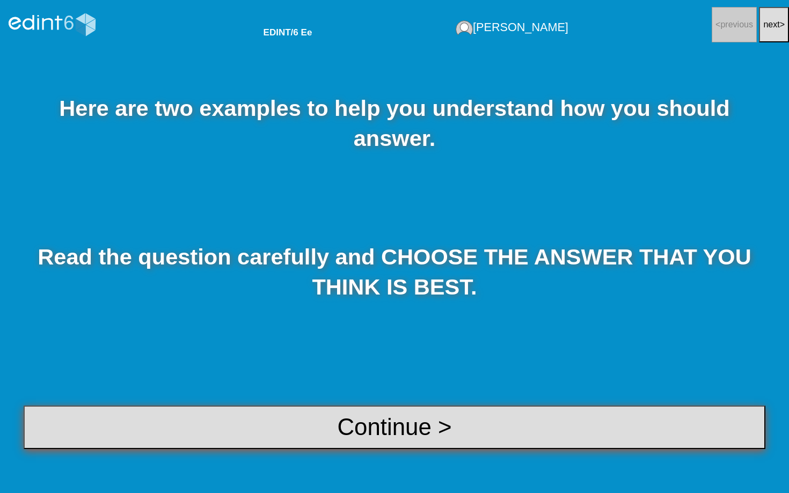
click at [440, 435] on button "Continue >" at bounding box center [395, 427] width 742 height 43
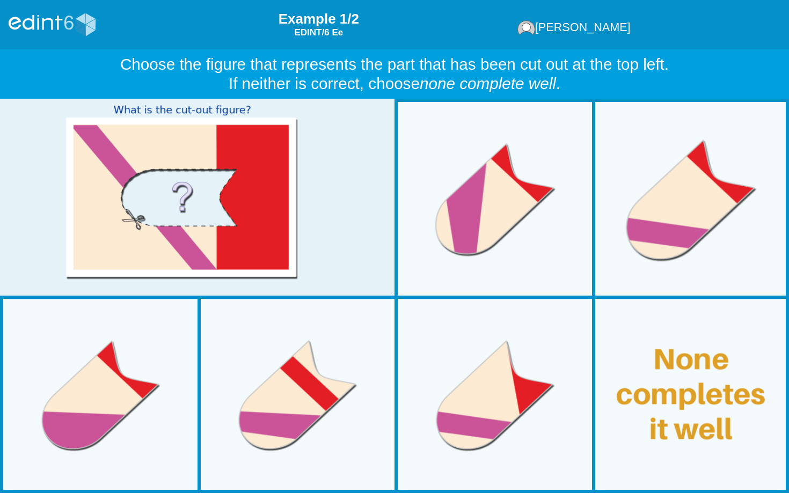
click at [728, 189] on div at bounding box center [691, 199] width 210 height 210
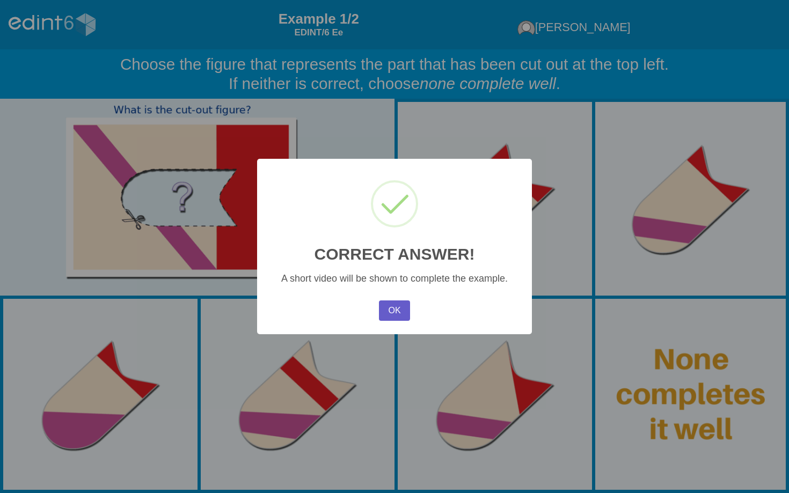
click at [399, 307] on button "OK" at bounding box center [394, 311] width 31 height 20
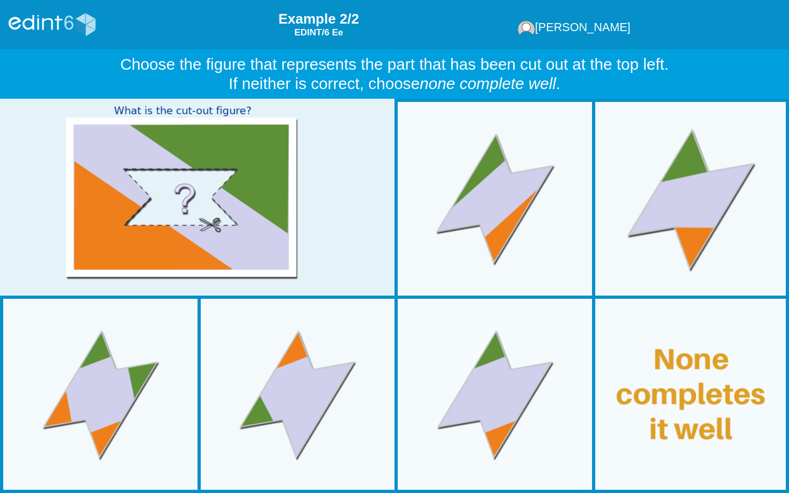
click at [712, 218] on div at bounding box center [691, 199] width 210 height 210
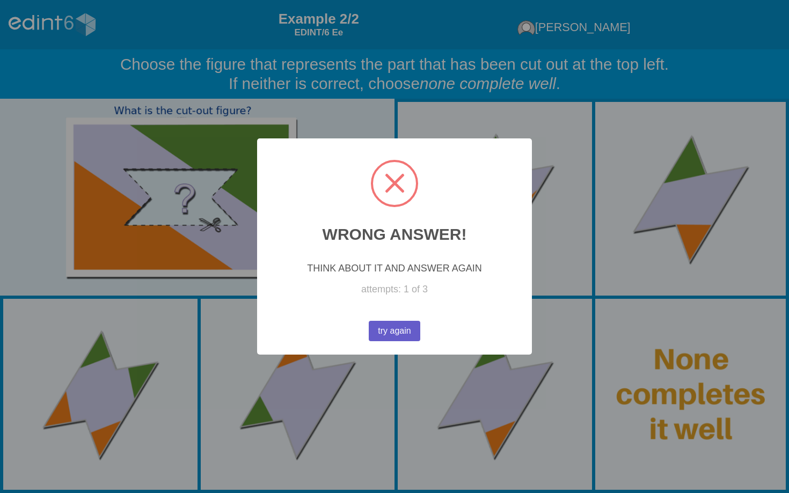
click at [394, 330] on button "try again" at bounding box center [395, 331] width 52 height 20
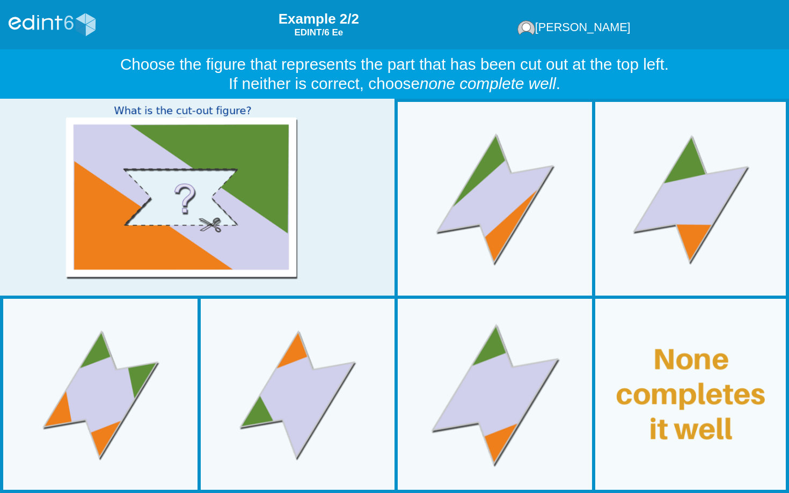
click at [528, 374] on div at bounding box center [495, 394] width 210 height 210
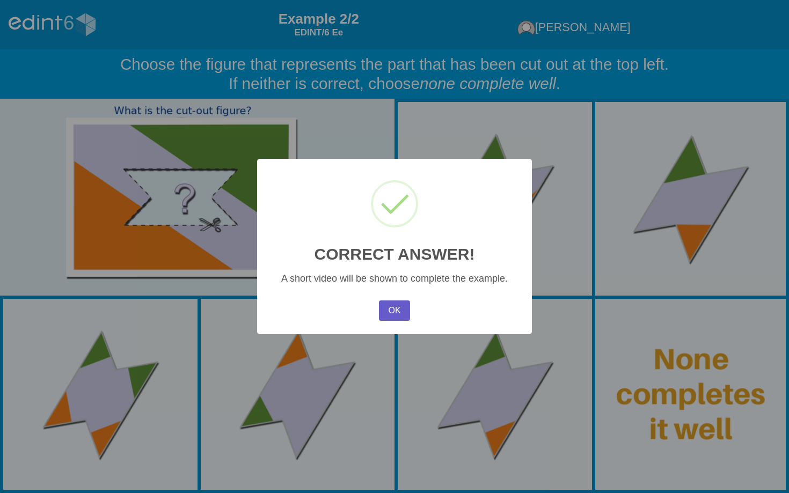
click at [398, 312] on button "OK" at bounding box center [394, 311] width 31 height 20
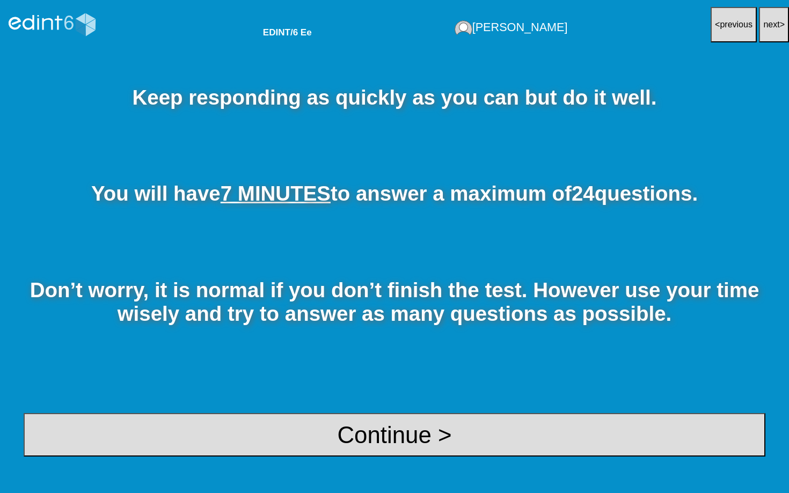
drag, startPoint x: 399, startPoint y: 439, endPoint x: 367, endPoint y: 308, distance: 134.9
click at [221, 338] on div "Keep responding as quickly as you can but do it well. You will have 7 MINUTES t…" at bounding box center [394, 271] width 789 height 444
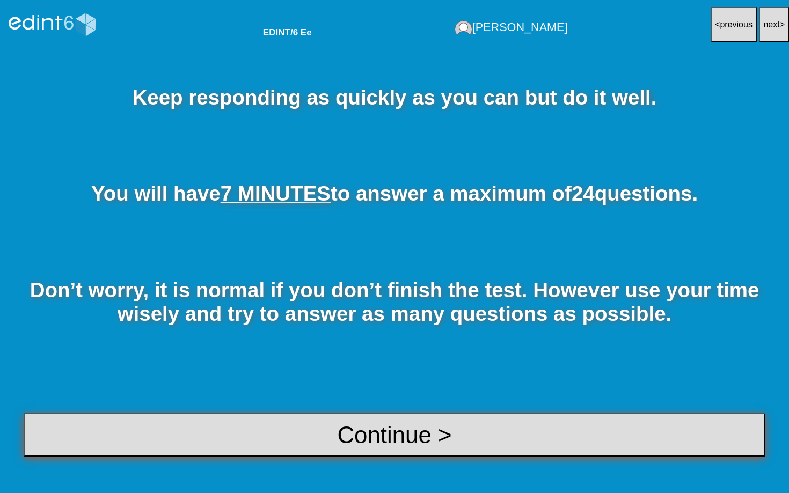
click at [285, 433] on button "Continue >" at bounding box center [395, 434] width 742 height 43
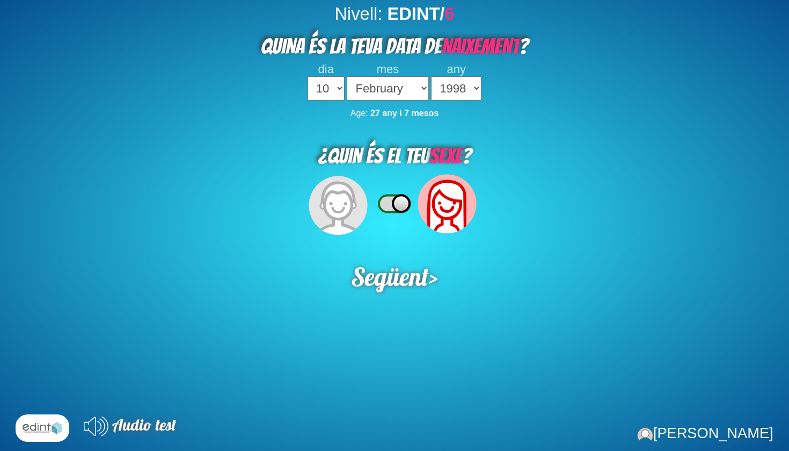
select select "10"
select select "02"
select select "1998"
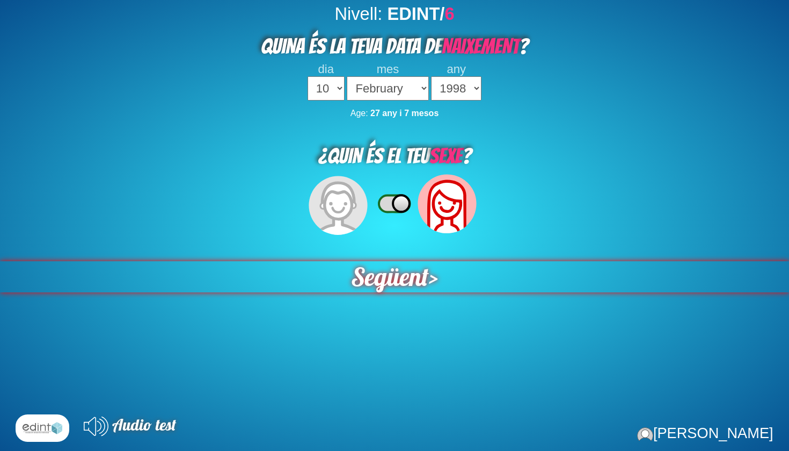
click at [411, 277] on span "Següent" at bounding box center [390, 276] width 78 height 31
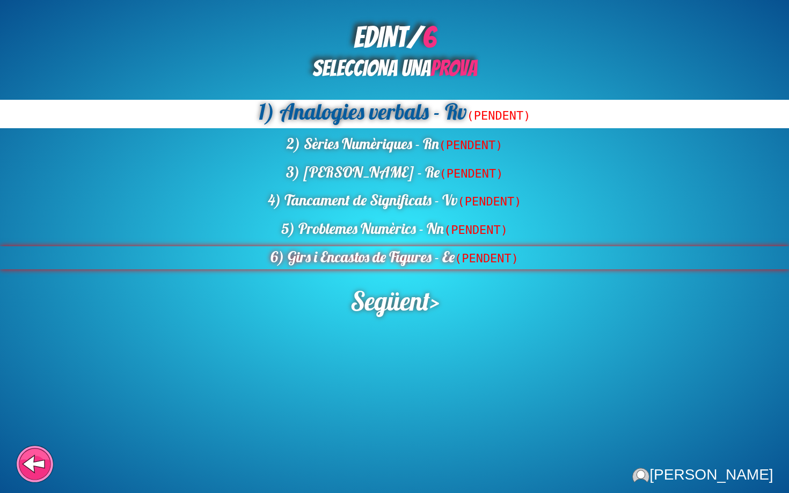
click at [398, 262] on div "6) Girs i Encastos de Figures - Ee (PENDENT)" at bounding box center [394, 257] width 789 height 23
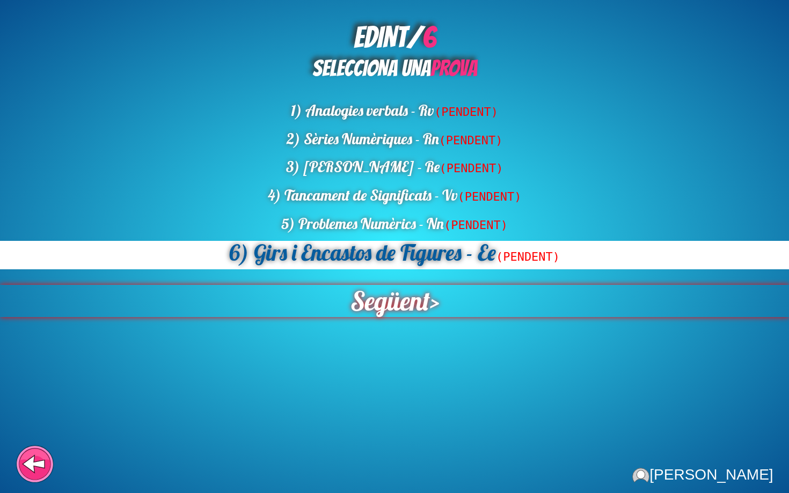
click at [406, 297] on span "Següent" at bounding box center [389, 301] width 79 height 32
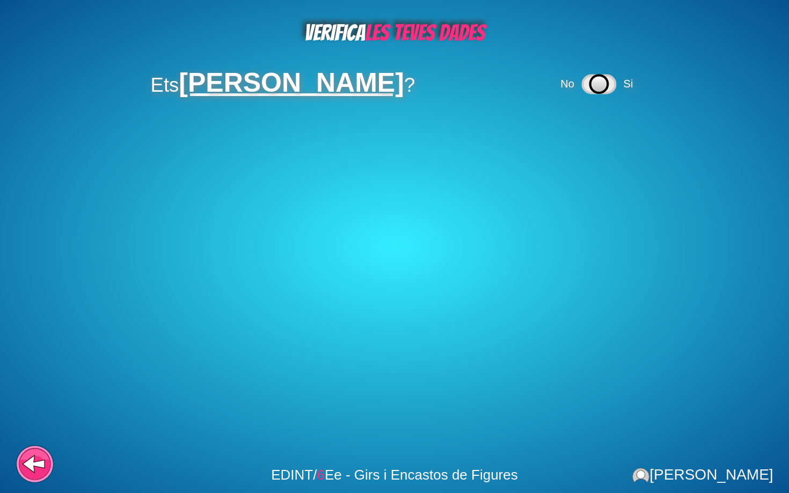
click at [608, 80] on icon at bounding box center [600, 84] width 18 height 18
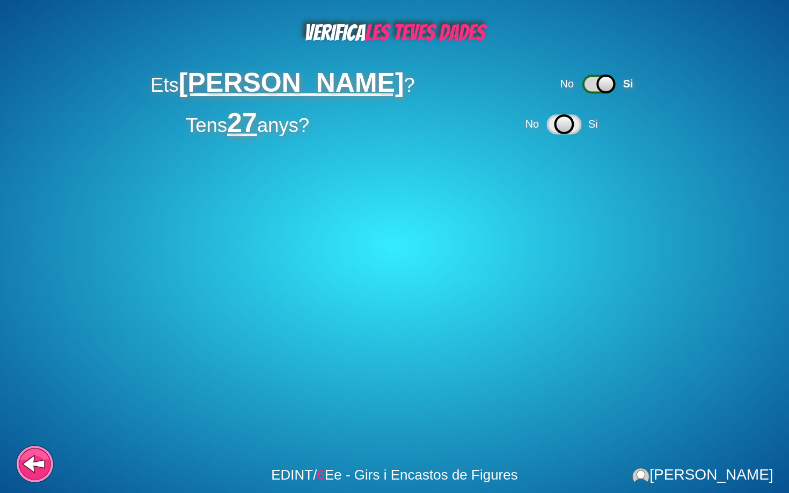
click at [573, 125] on icon at bounding box center [564, 124] width 18 height 18
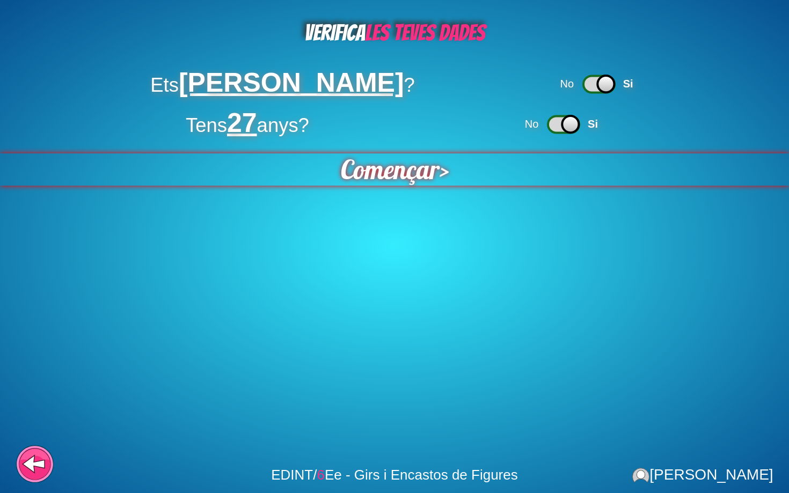
click at [440, 165] on div "Començar >" at bounding box center [394, 170] width 789 height 32
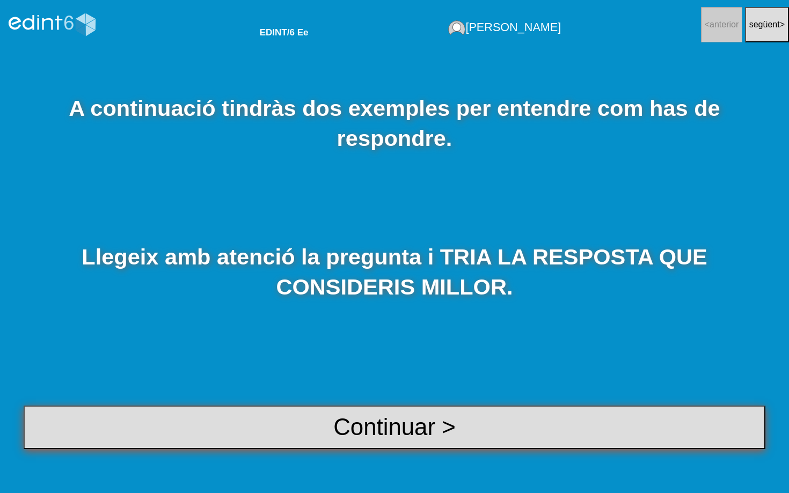
click at [394, 435] on button "Continuar >" at bounding box center [395, 427] width 742 height 43
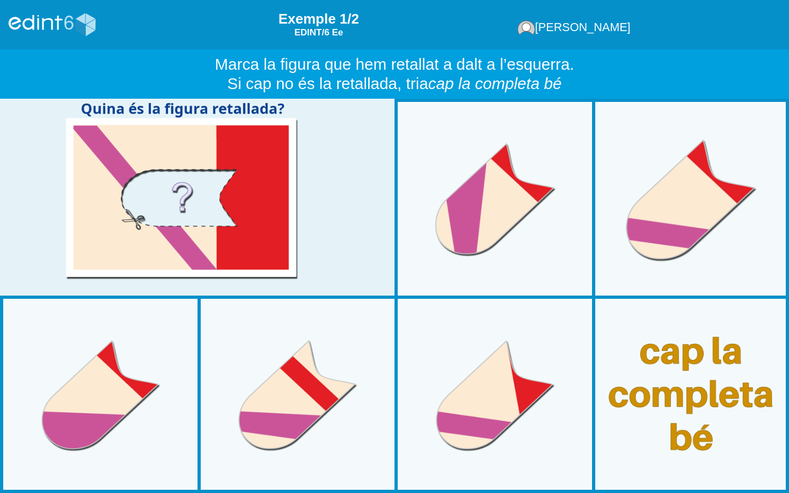
click at [696, 194] on div at bounding box center [691, 199] width 210 height 210
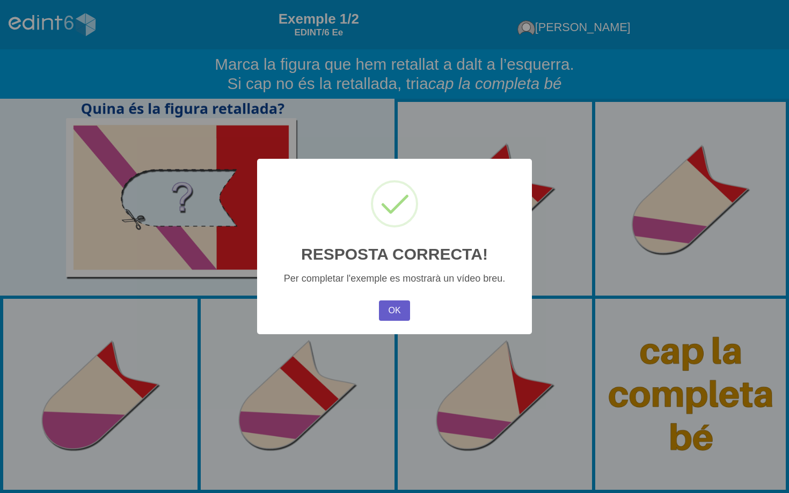
click at [388, 308] on button "OK" at bounding box center [394, 311] width 31 height 20
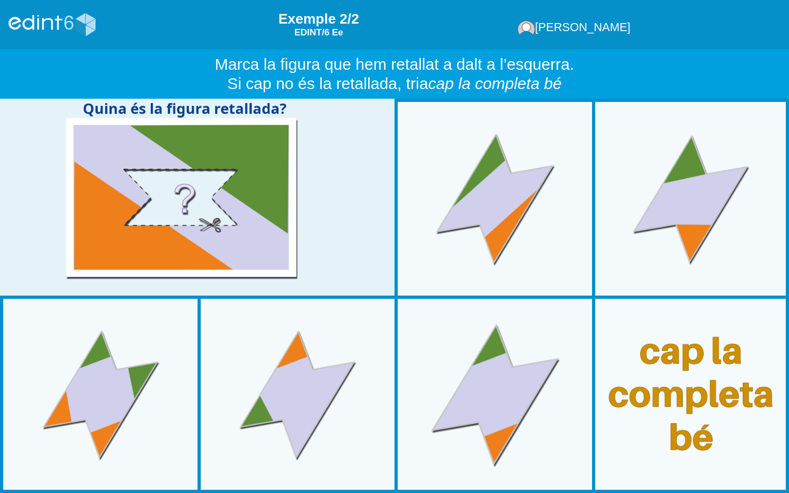
click at [455, 401] on div at bounding box center [495, 394] width 210 height 210
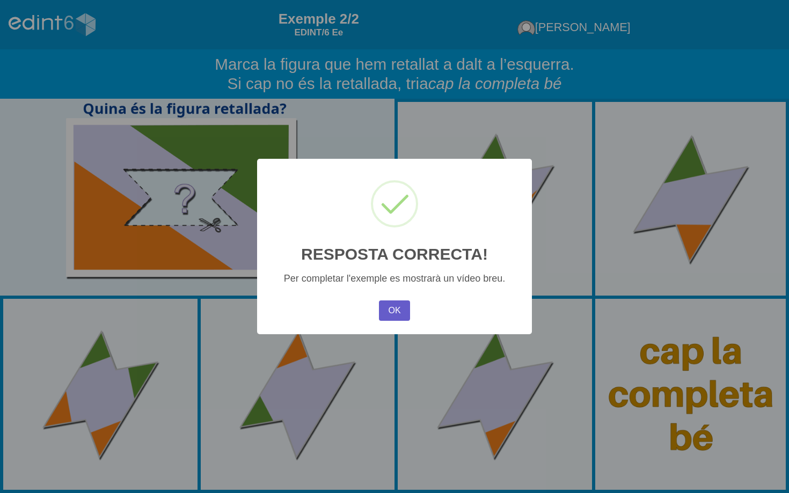
click at [388, 317] on button "OK" at bounding box center [394, 311] width 31 height 20
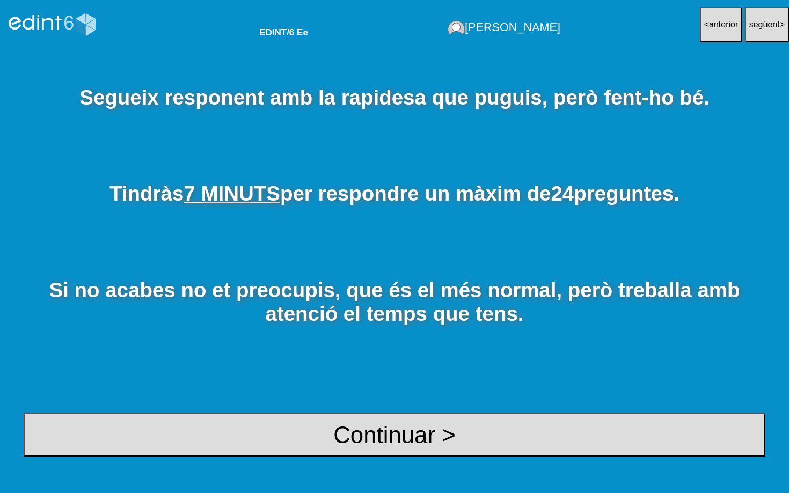
click at [711, 26] on span "anterior" at bounding box center [723, 24] width 29 height 9
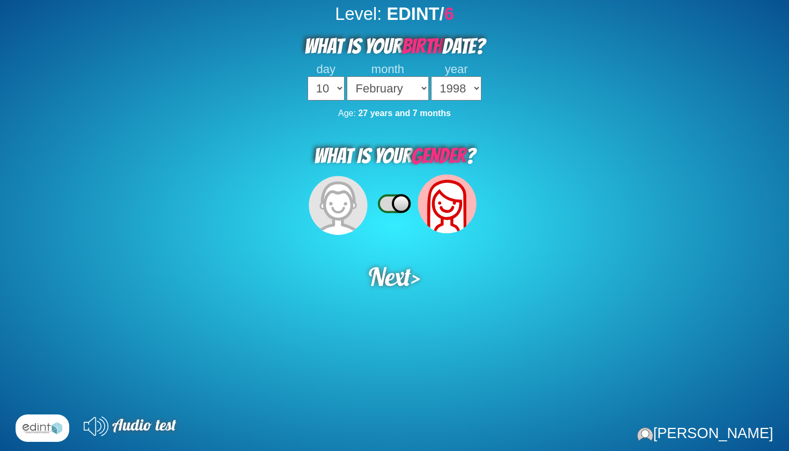
select select "10"
select select "02"
select select "1998"
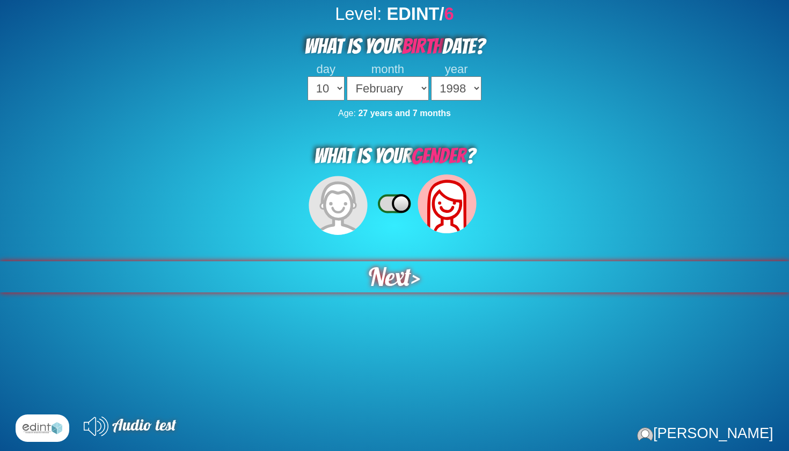
click at [400, 261] on span "Next" at bounding box center [390, 276] width 42 height 31
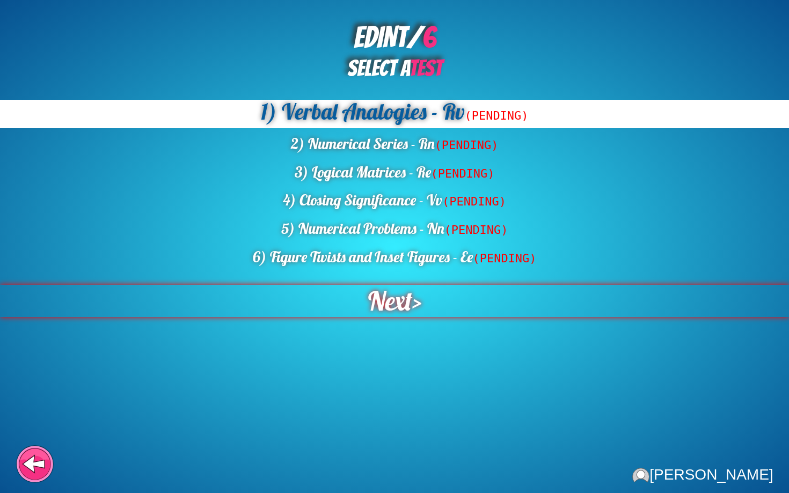
click at [399, 302] on span "Next" at bounding box center [389, 302] width 47 height 34
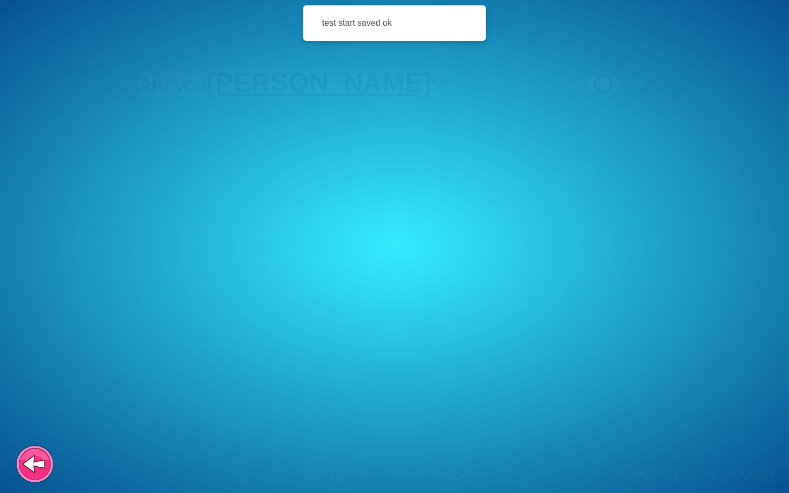
drag, startPoint x: 399, startPoint y: 299, endPoint x: 486, endPoint y: 265, distance: 94.0
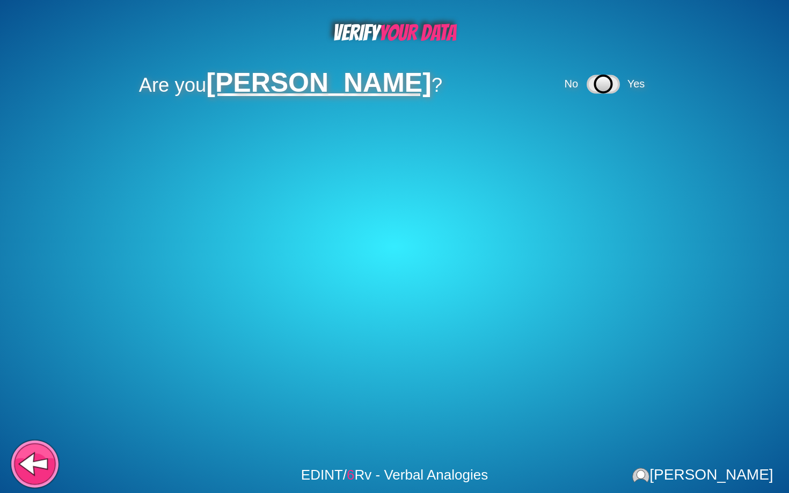
click at [34, 450] on icon at bounding box center [33, 464] width 27 height 20
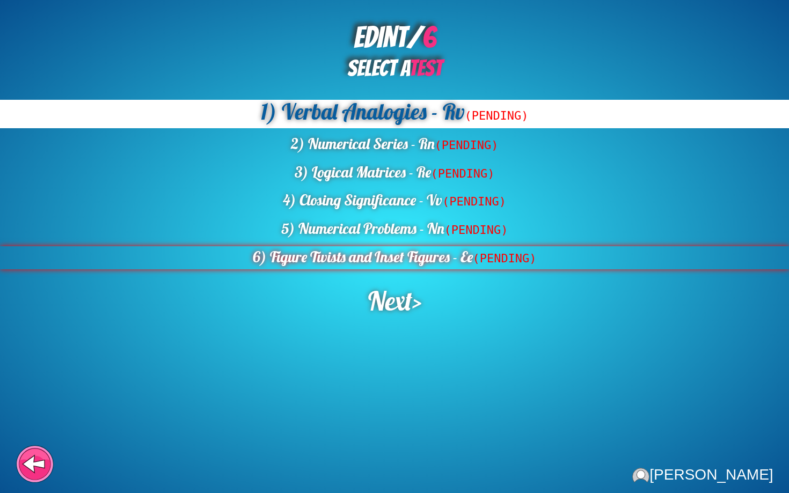
click at [336, 250] on div "6) Figure Twists and Inset Figures - Ee (PENDING)" at bounding box center [394, 257] width 789 height 23
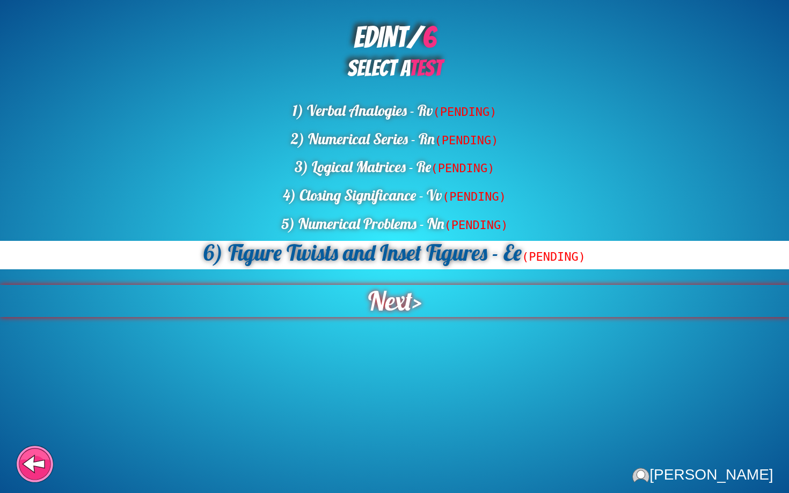
click at [403, 299] on span "Next" at bounding box center [389, 301] width 47 height 34
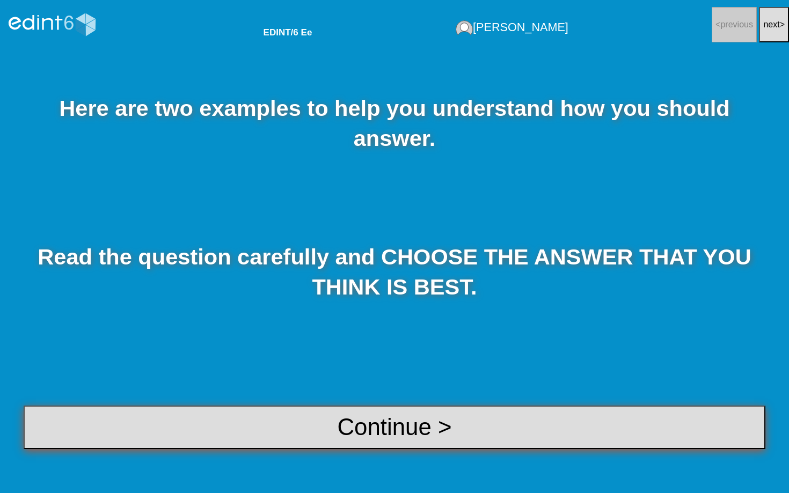
click at [538, 415] on button "Continue >" at bounding box center [395, 427] width 742 height 43
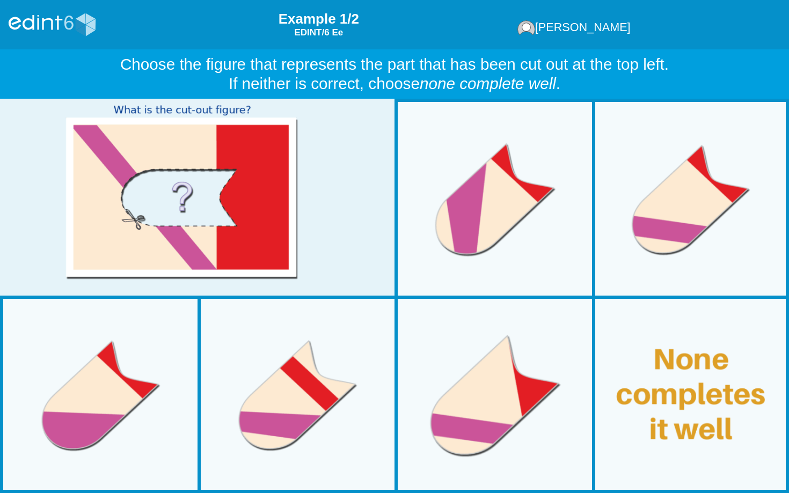
click at [508, 426] on div at bounding box center [495, 394] width 210 height 210
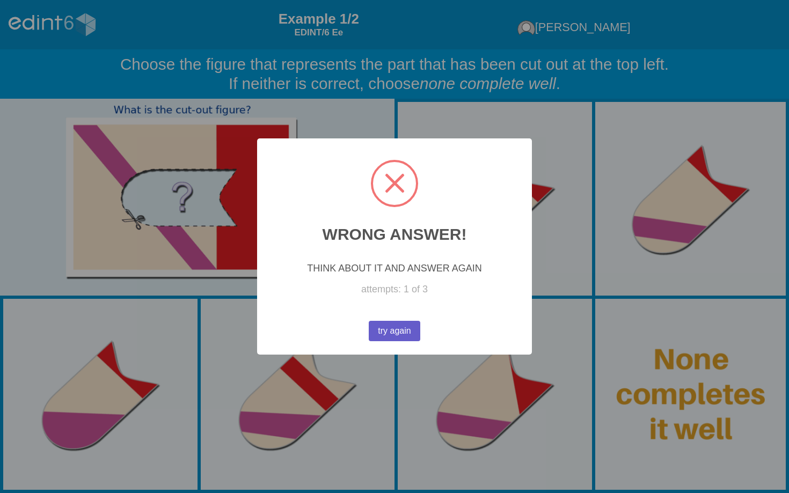
click at [420, 338] on button "try again" at bounding box center [395, 331] width 56 height 22
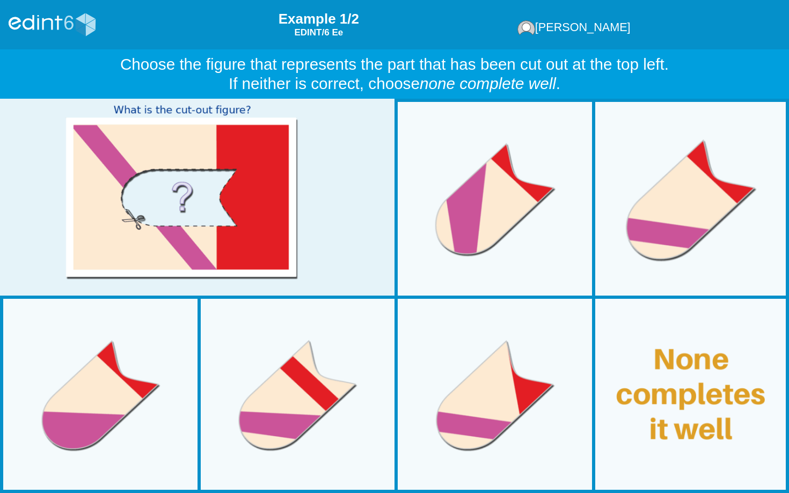
click at [680, 178] on div at bounding box center [691, 199] width 210 height 210
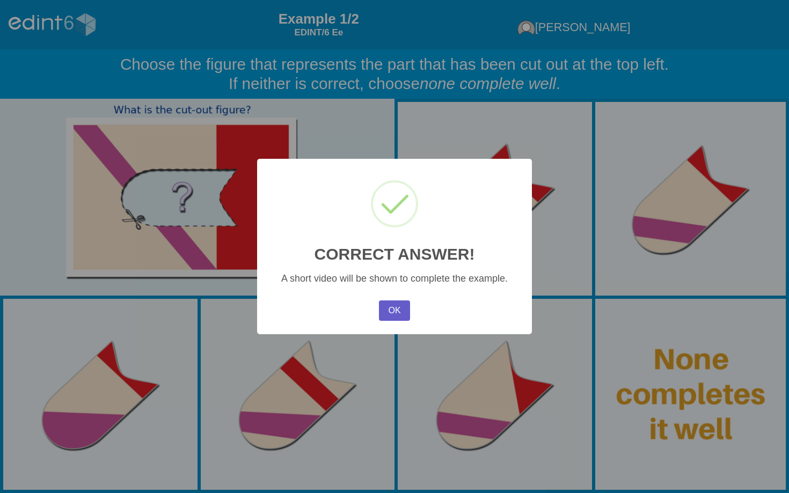
click at [387, 307] on button "OK" at bounding box center [394, 311] width 31 height 20
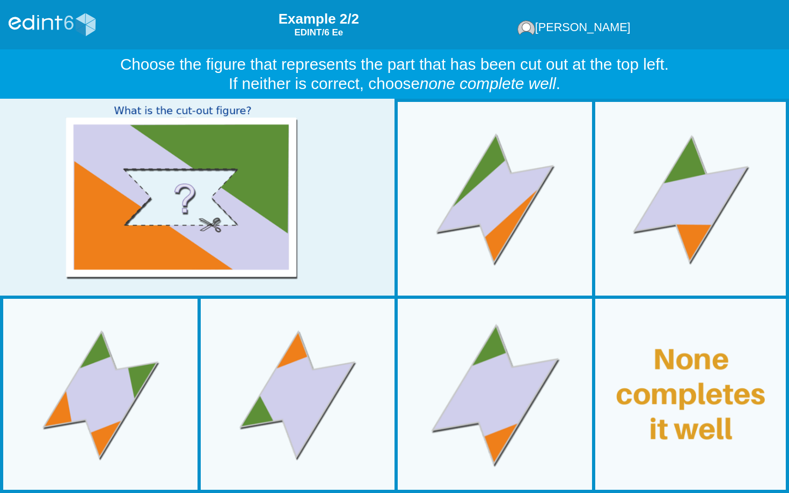
click at [498, 377] on div at bounding box center [495, 394] width 210 height 210
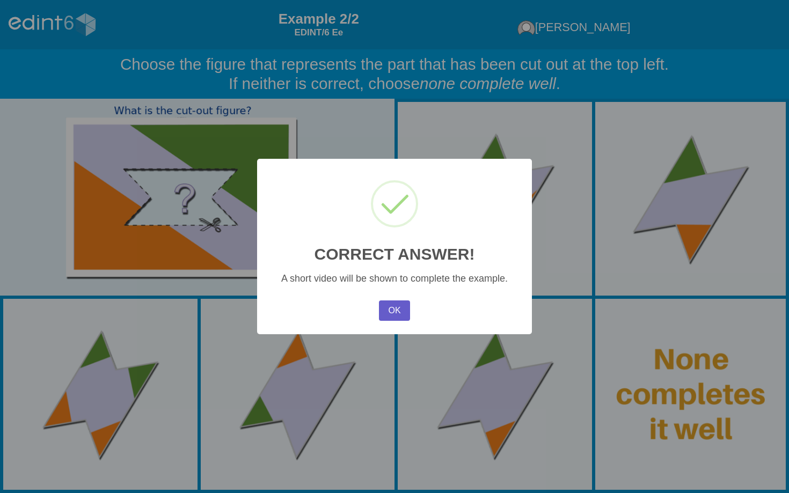
click at [403, 302] on button "OK" at bounding box center [394, 311] width 31 height 20
